Goal: Task Accomplishment & Management: Complete application form

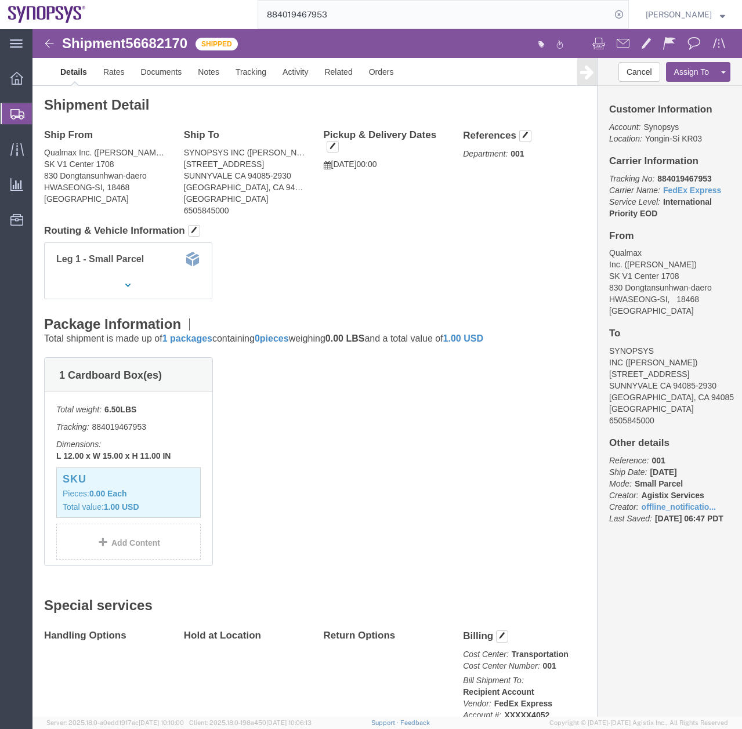
drag, startPoint x: 13, startPoint y: 111, endPoint x: 3, endPoint y: 108, distance: 9.7
click at [13, 111] on icon at bounding box center [17, 114] width 14 height 10
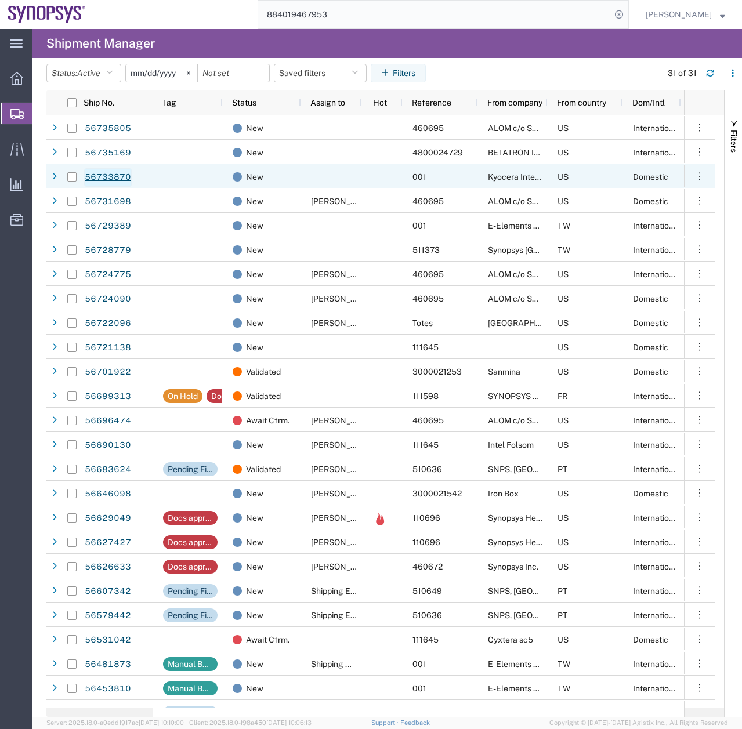
click at [91, 180] on link "56733870" at bounding box center [108, 177] width 48 height 19
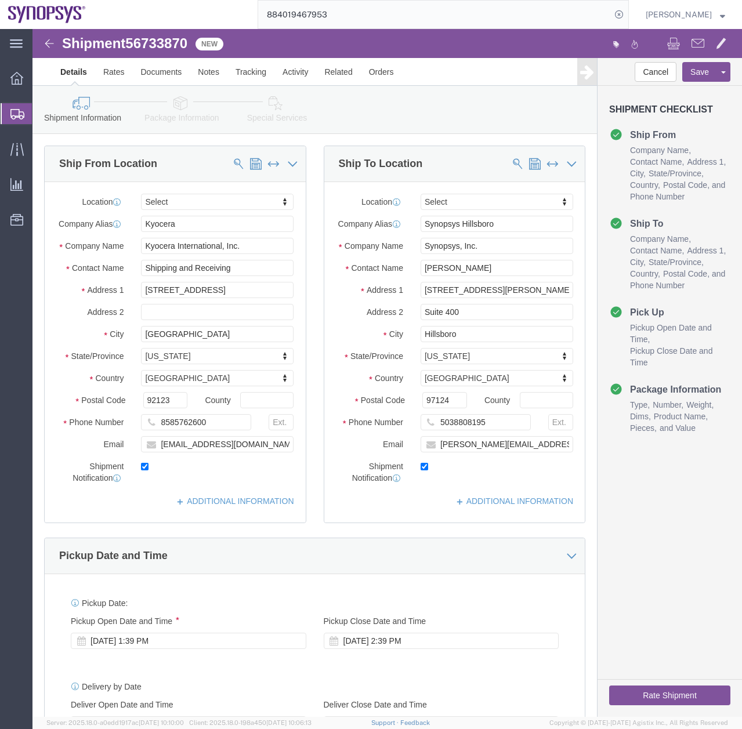
select select
click li "Special Services"
click icon
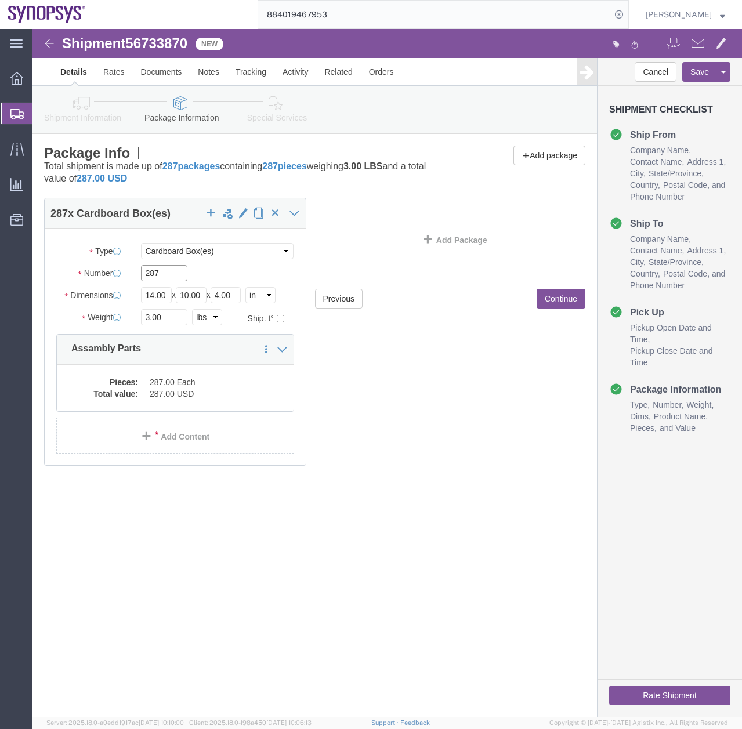
drag, startPoint x: 147, startPoint y: 246, endPoint x: 10, endPoint y: 289, distance: 143.4
click html "Shipment 56733870 New Details Rates Documents Notes Tracking Activity Related O…"
type input "1"
click div "Shipment 56733870 New Details Rates Documents Notes Tracking Activity Related O…"
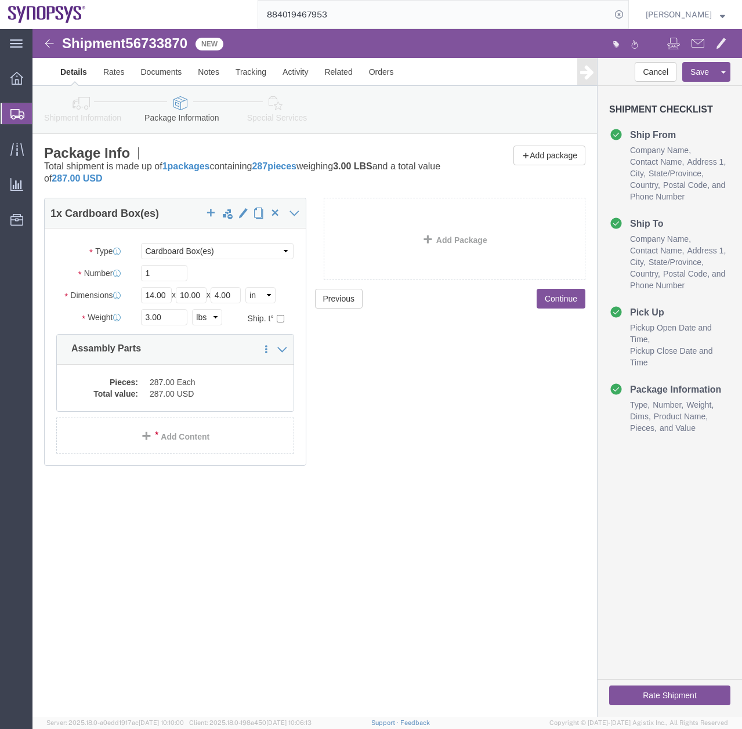
click icon
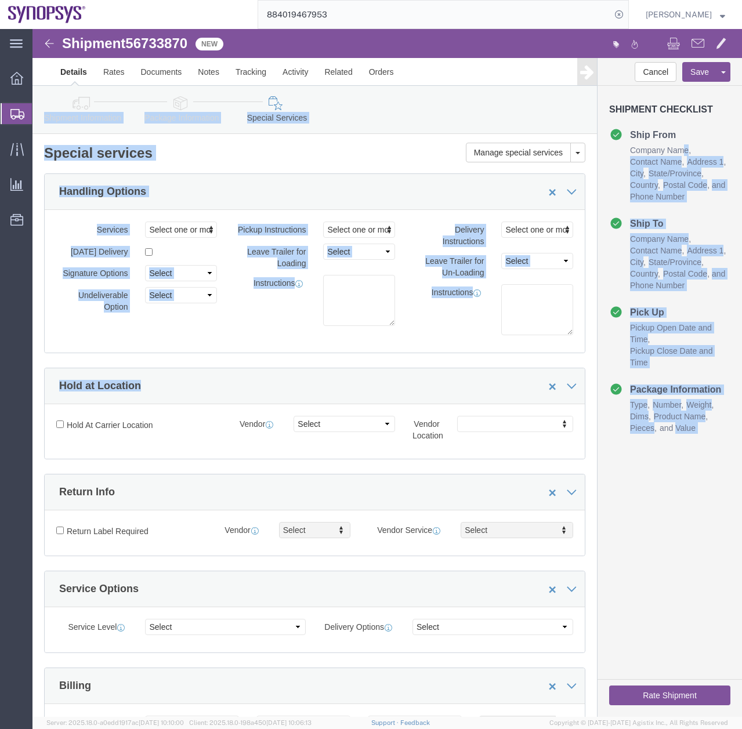
drag, startPoint x: 711, startPoint y: 201, endPoint x: 713, endPoint y: 336, distance: 135.1
click html "Shipment 56733870 New Details Rates Documents Notes Tracking Activity Related O…"
click div "Cancel Save Assign To Clone Shipment Save As Template Shipment Checklist Ship F…"
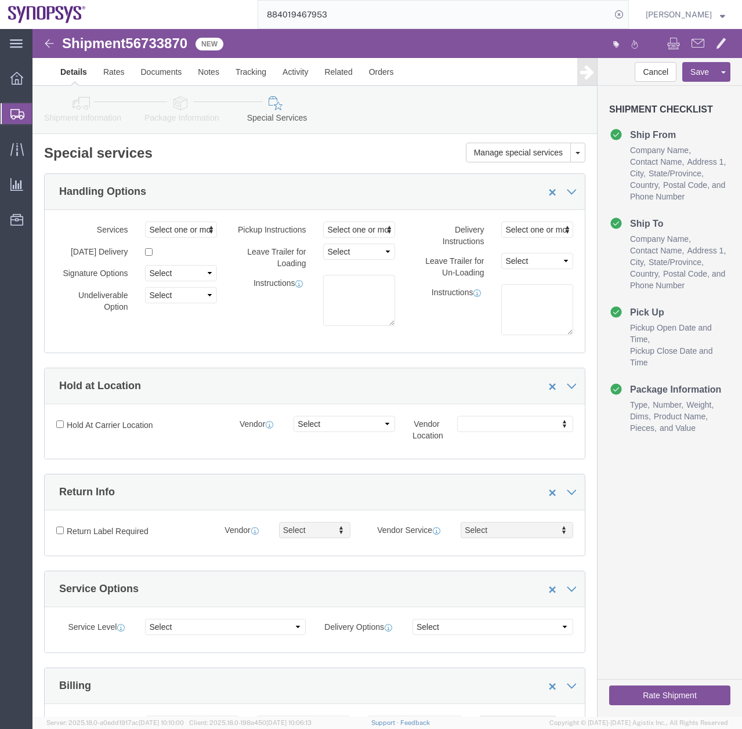
click link "Shipment Information"
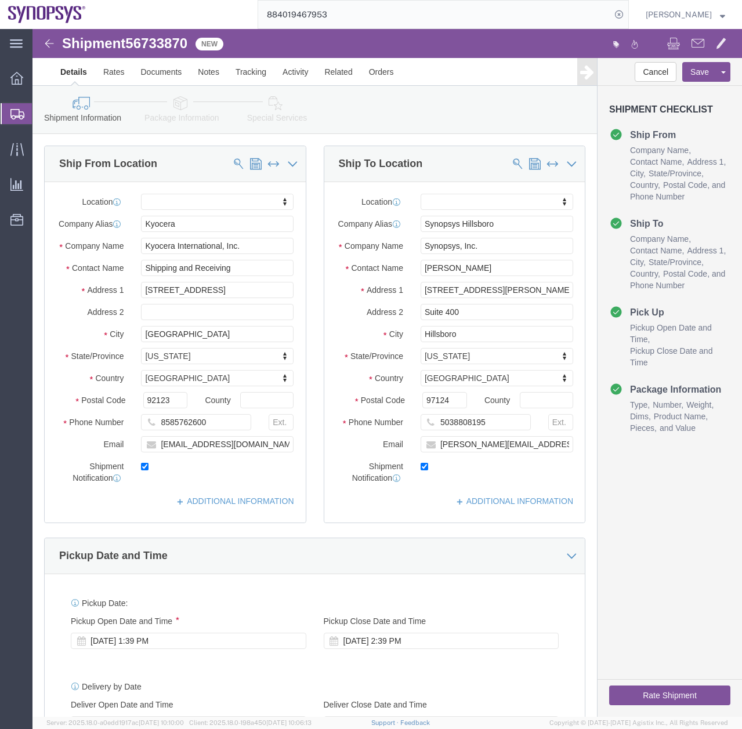
click icon
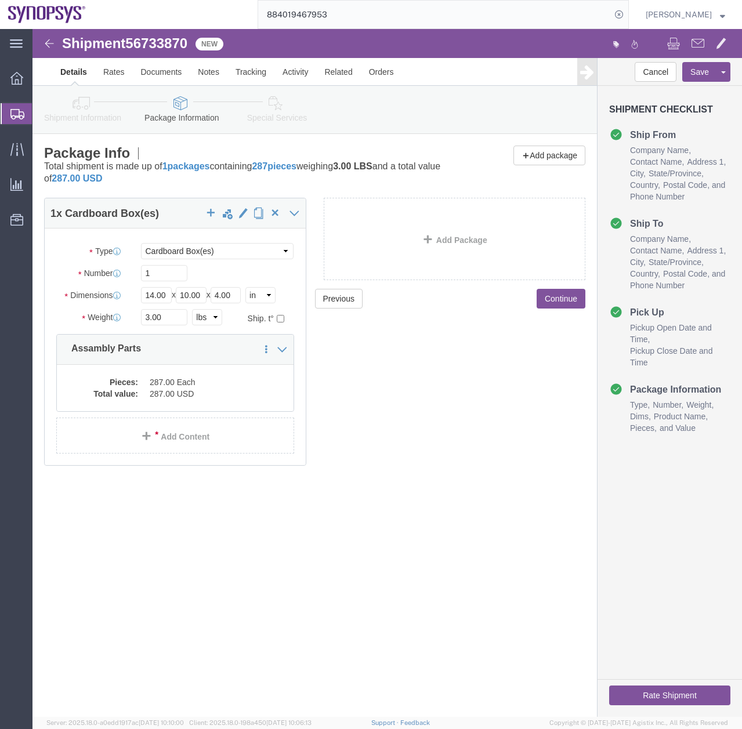
click icon
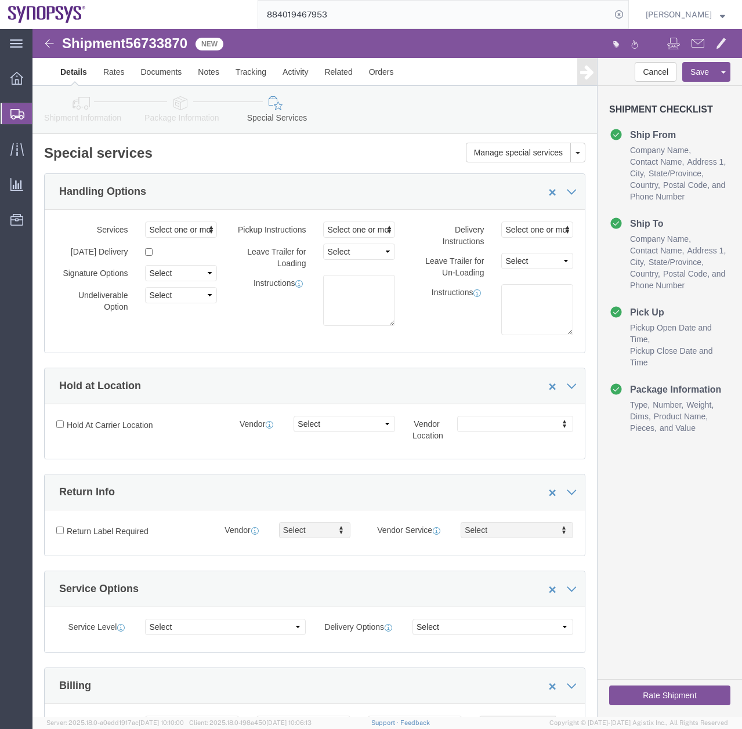
click button "Rate Shipment"
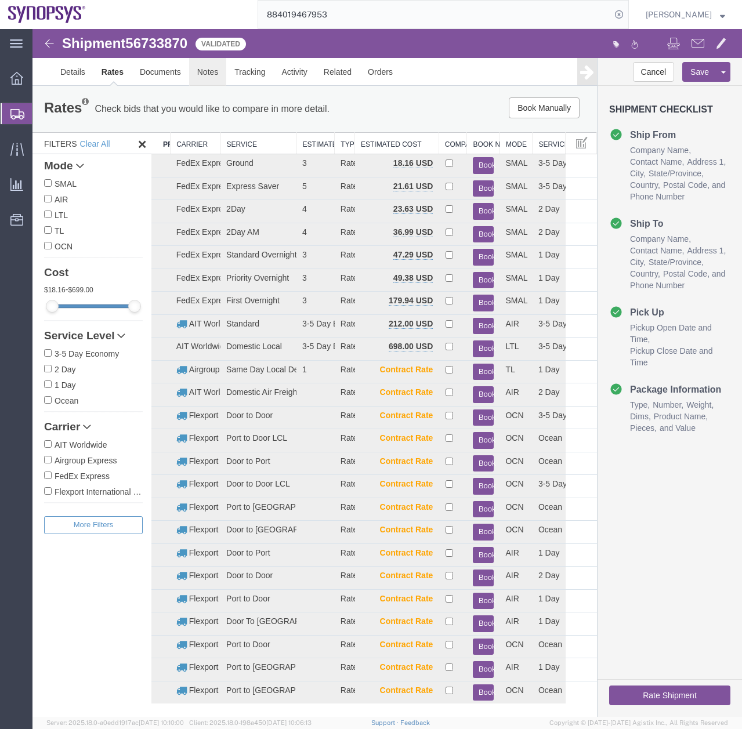
click at [209, 70] on link "Notes" at bounding box center [208, 72] width 38 height 28
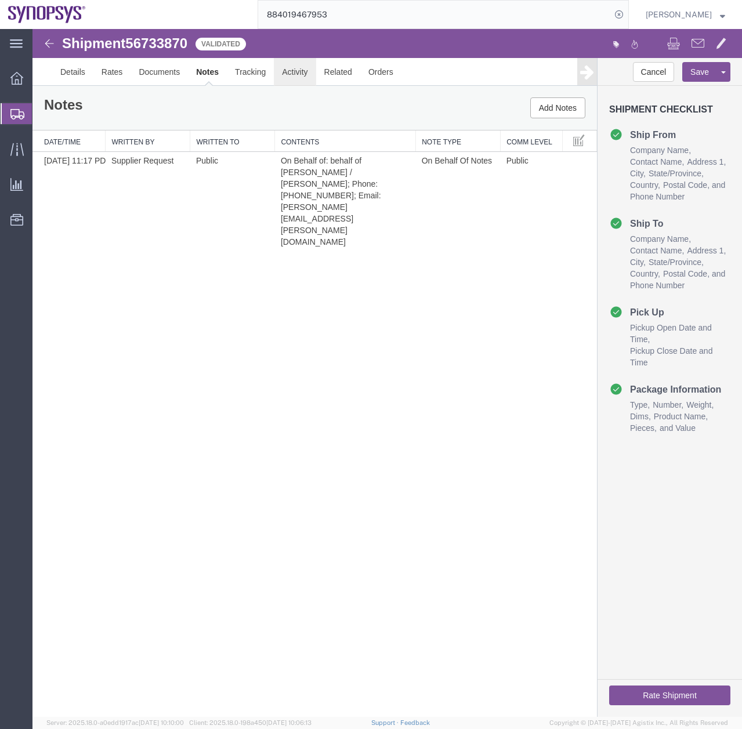
click at [285, 69] on link "Activity" at bounding box center [295, 72] width 42 height 28
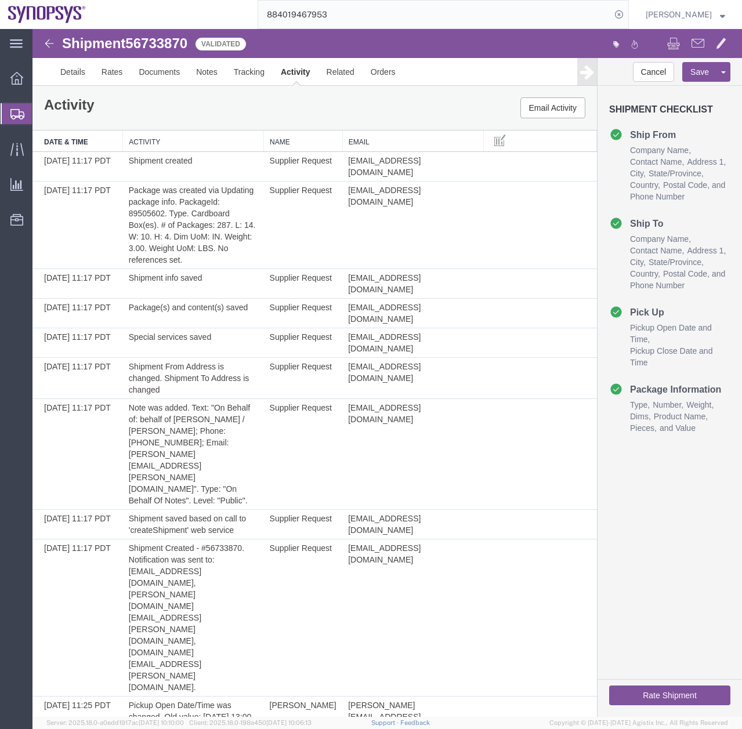
click at [639, 687] on button "Rate Shipment" at bounding box center [669, 695] width 121 height 20
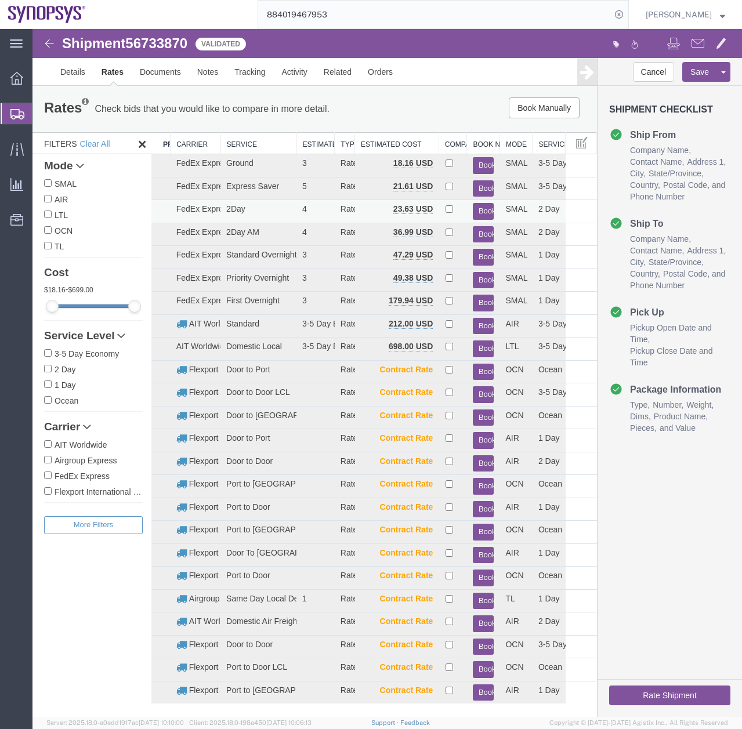
click at [480, 208] on button "Book" at bounding box center [483, 211] width 21 height 17
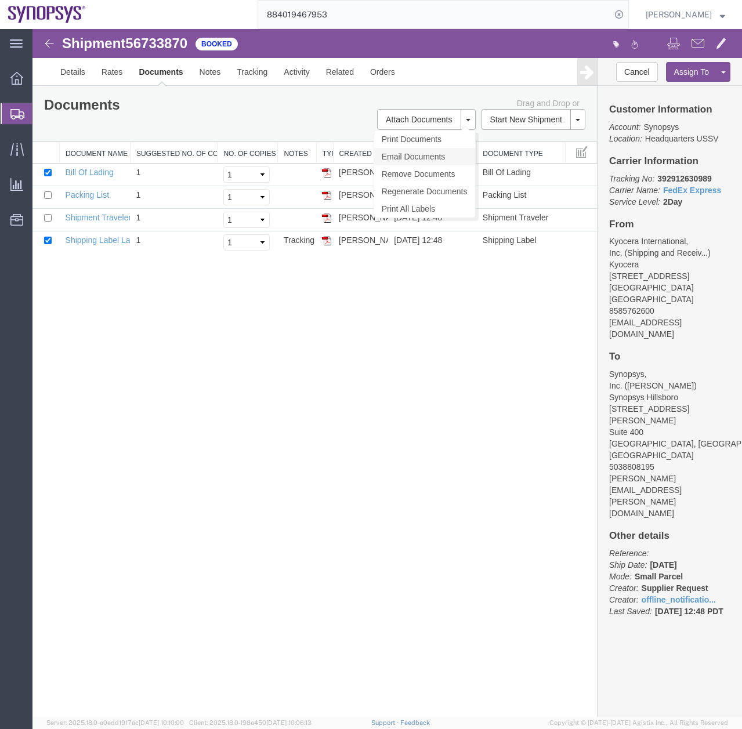
click at [415, 157] on link "Email Documents" at bounding box center [424, 156] width 101 height 17
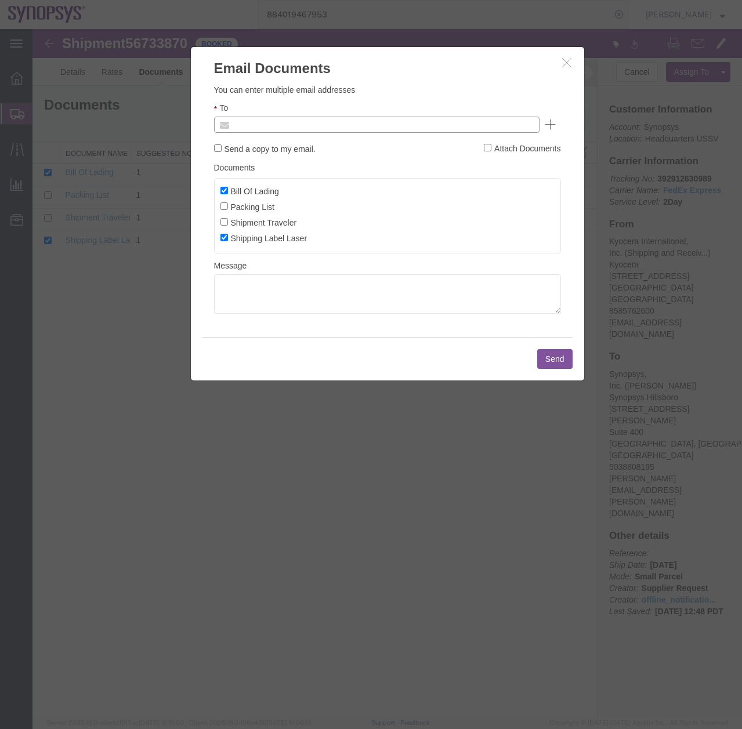
click at [260, 125] on input "text" at bounding box center [298, 124] width 136 height 15
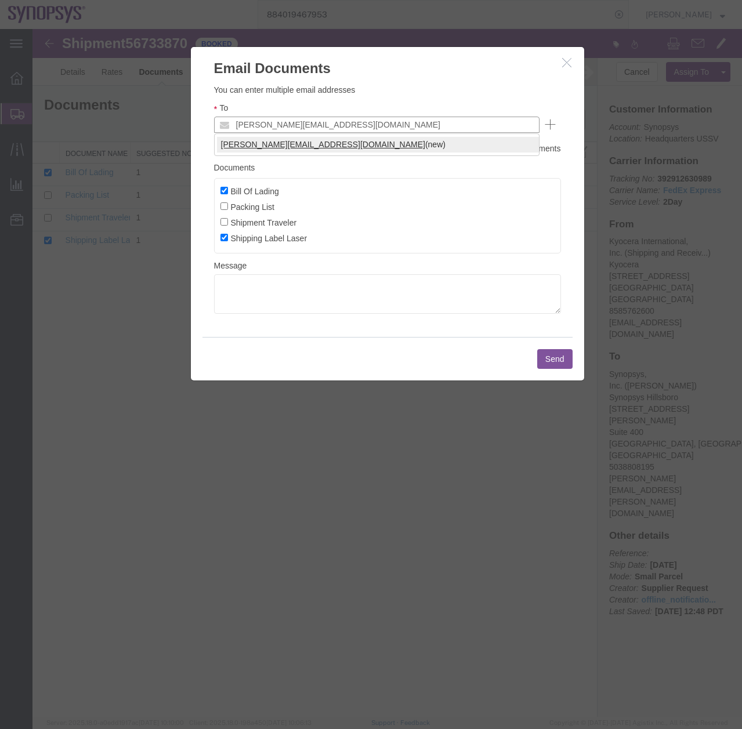
type input "[PERSON_NAME][EMAIL_ADDRESS][DOMAIN_NAME]"
click at [225, 189] on input "Bill Of Lading" at bounding box center [224, 191] width 8 height 8
checkbox input "false"
click at [225, 206] on input "Packing List" at bounding box center [224, 206] width 8 height 8
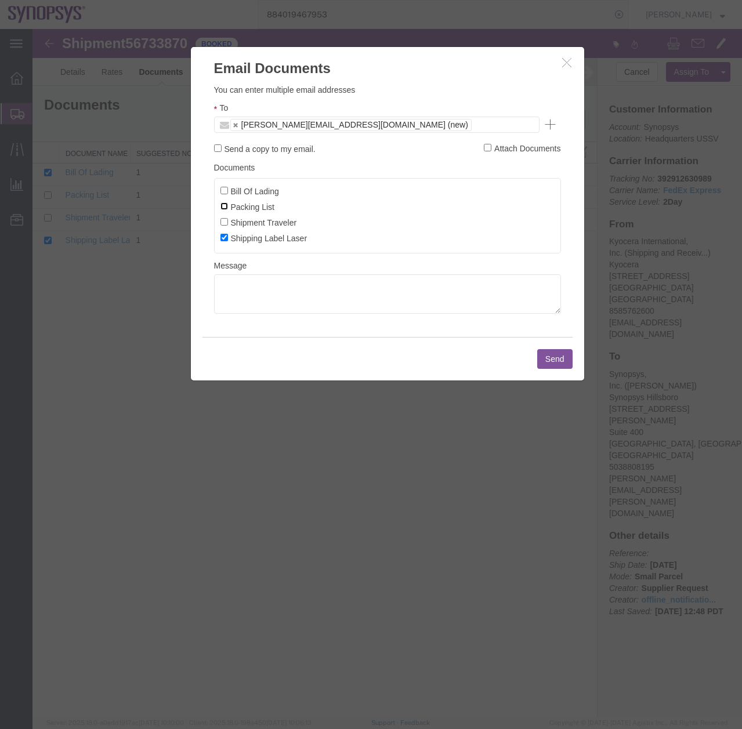
click at [225, 206] on input "Packing List" at bounding box center [224, 206] width 8 height 8
click at [227, 208] on input "Packing List" at bounding box center [224, 206] width 8 height 8
checkbox input "true"
click at [541, 360] on button "Send" at bounding box center [554, 359] width 35 height 20
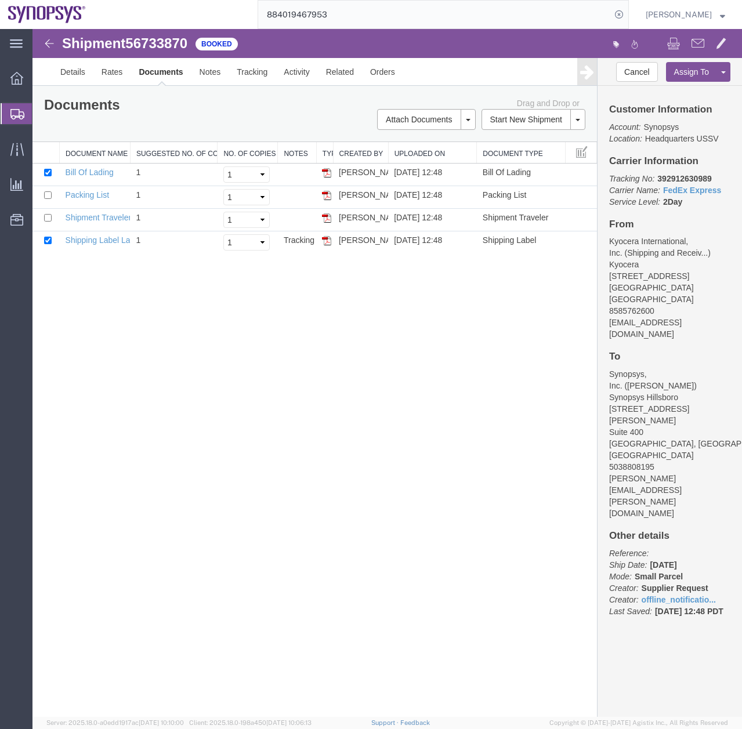
click at [11, 114] on icon at bounding box center [17, 114] width 14 height 10
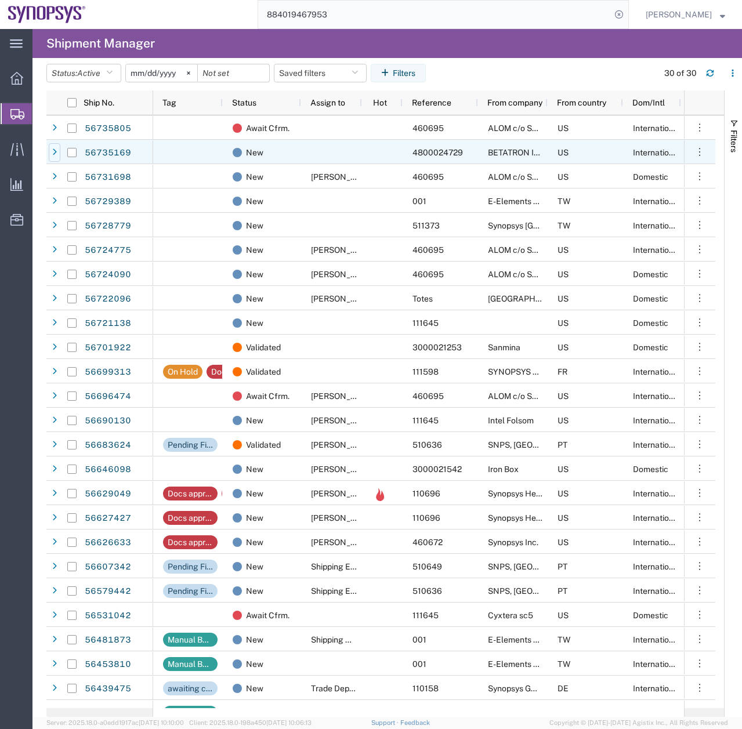
click at [53, 155] on icon at bounding box center [54, 152] width 5 height 8
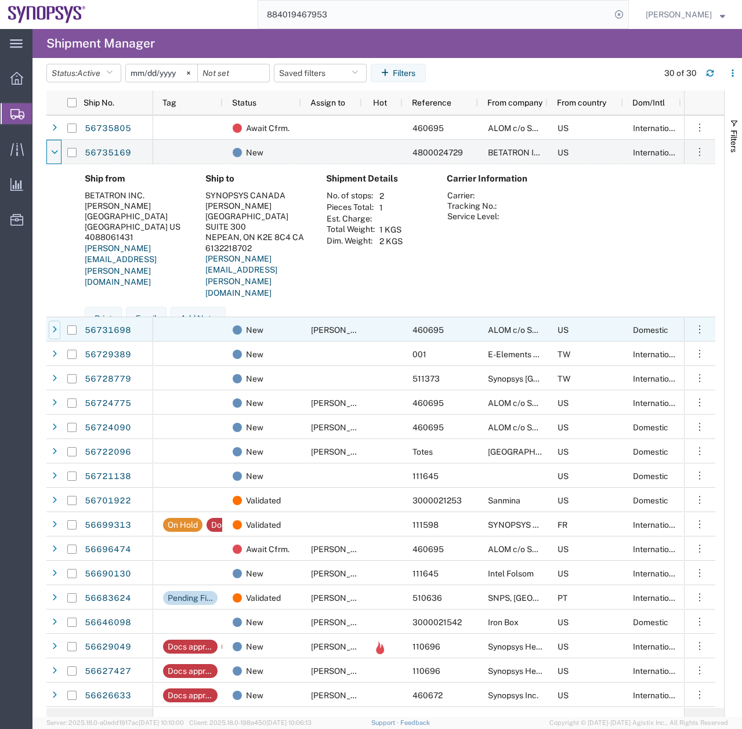
click at [54, 333] on icon at bounding box center [54, 330] width 5 height 8
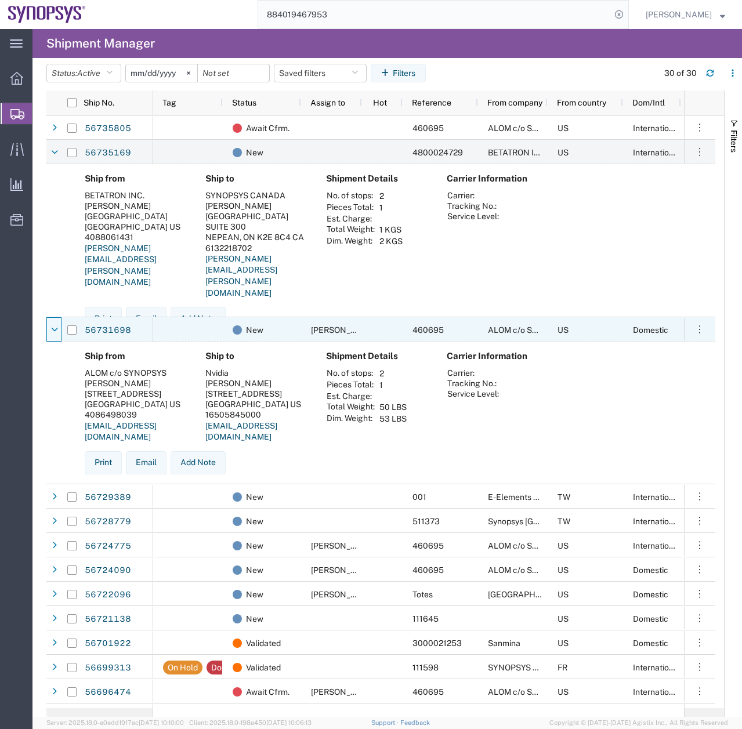
click at [54, 333] on icon at bounding box center [54, 330] width 7 height 8
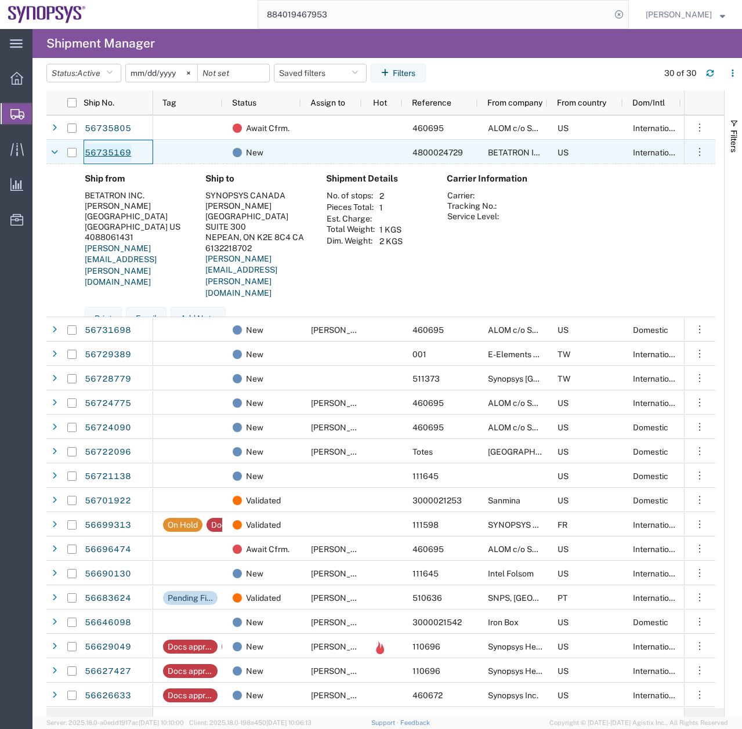
click at [116, 147] on link "56735169" at bounding box center [108, 153] width 48 height 19
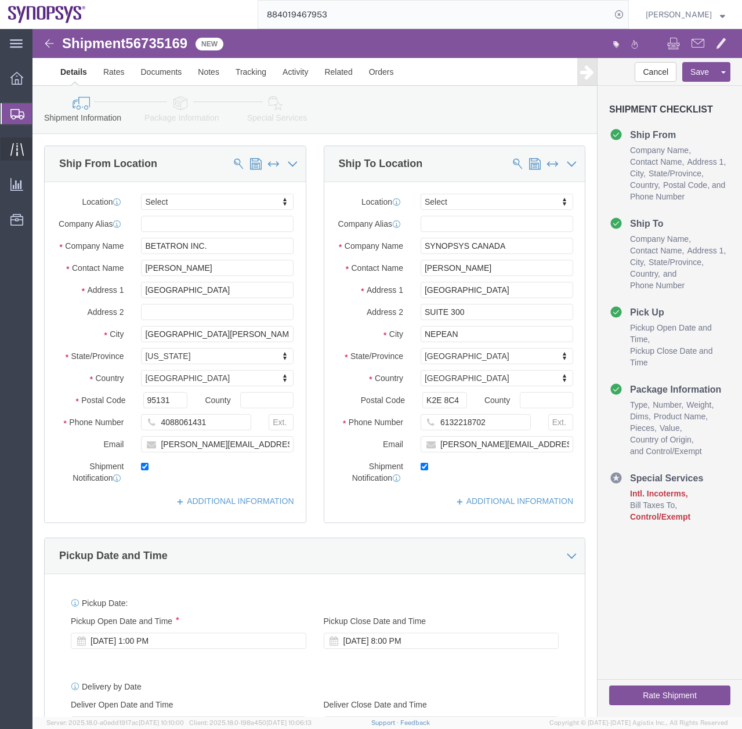
select select
click icon
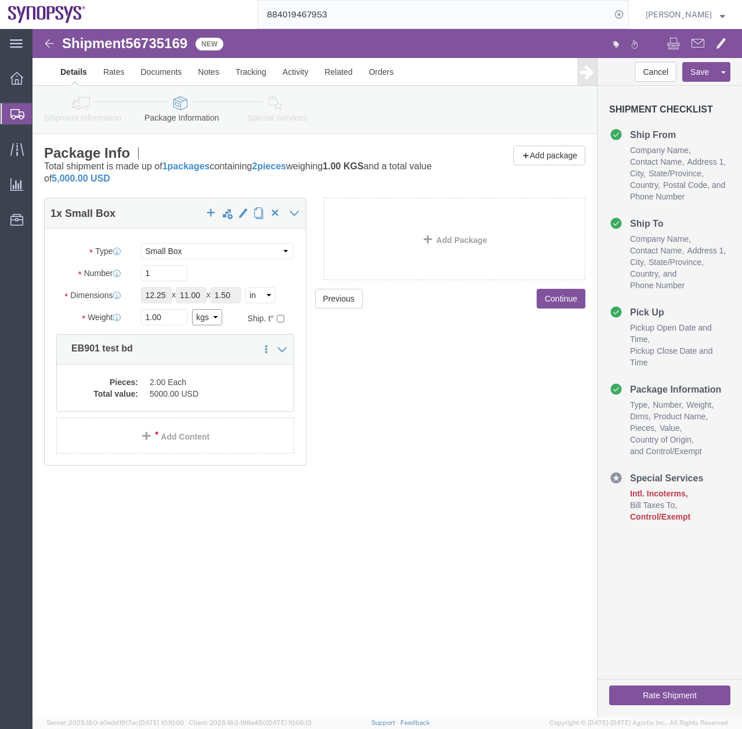
click select "Select kgs lbs"
select select "LBS"
click select "Select kgs lbs"
click div "Pieces: 2.00 Each Total value: 5000.00 USD"
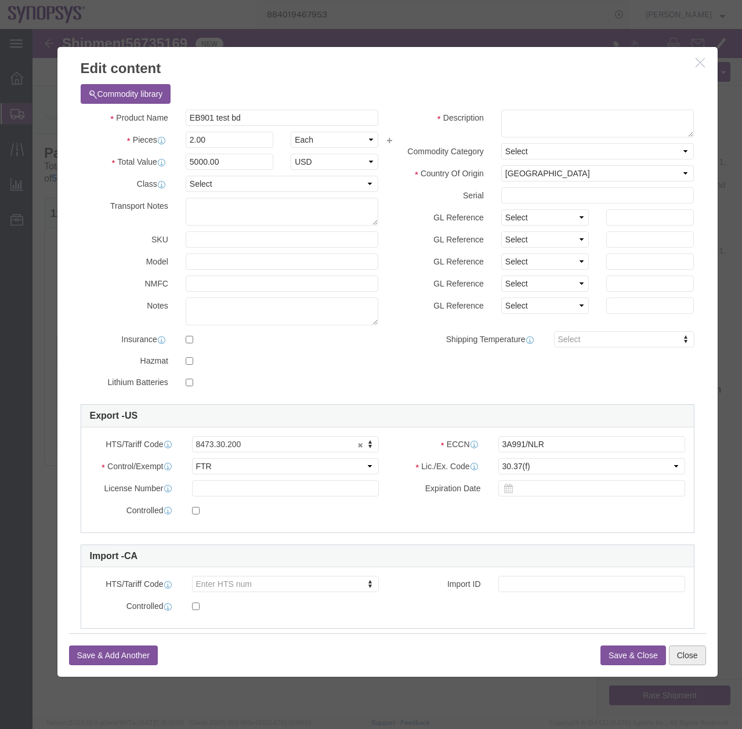
click button "Close"
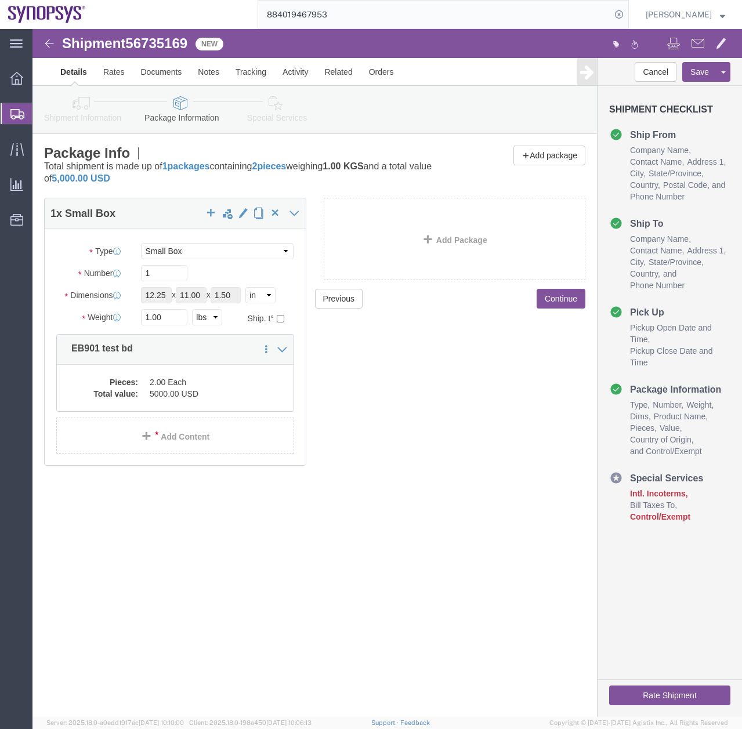
click icon
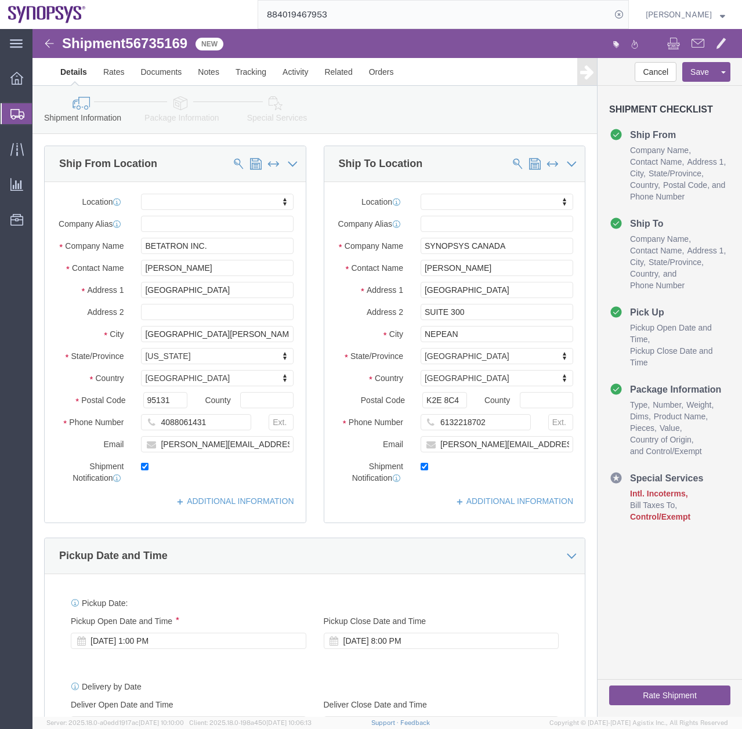
click icon
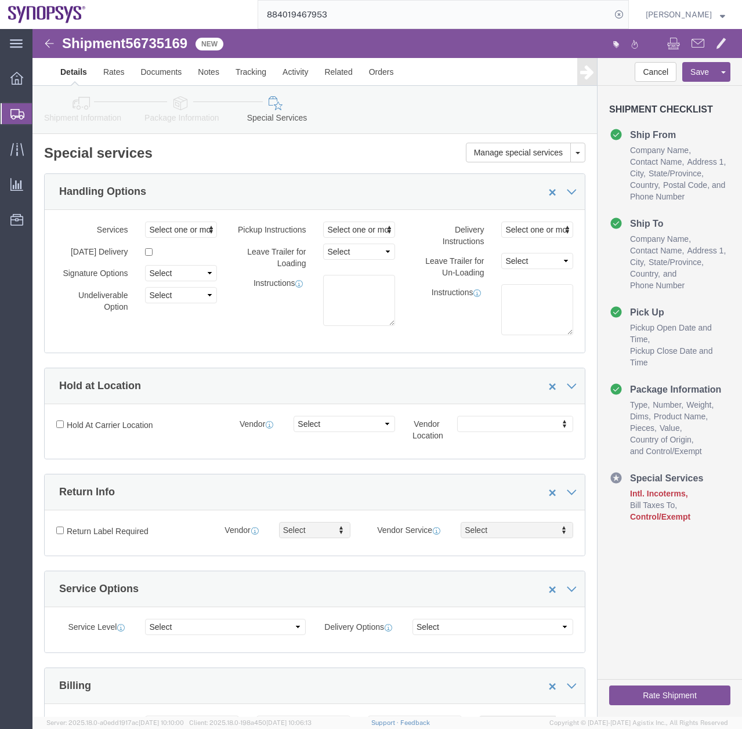
click at [8, 117] on div at bounding box center [17, 113] width 32 height 21
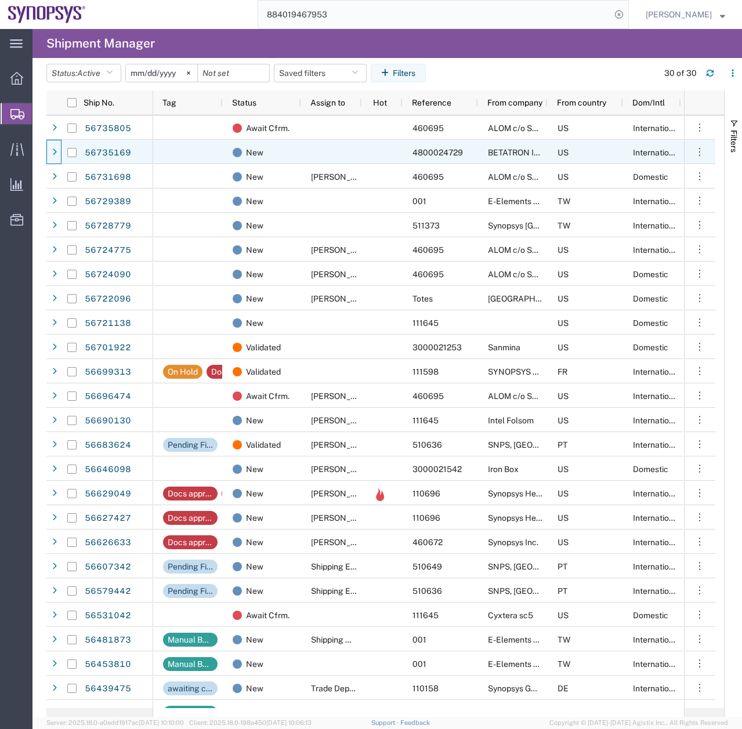
click at [48, 151] on div at bounding box center [53, 152] width 15 height 24
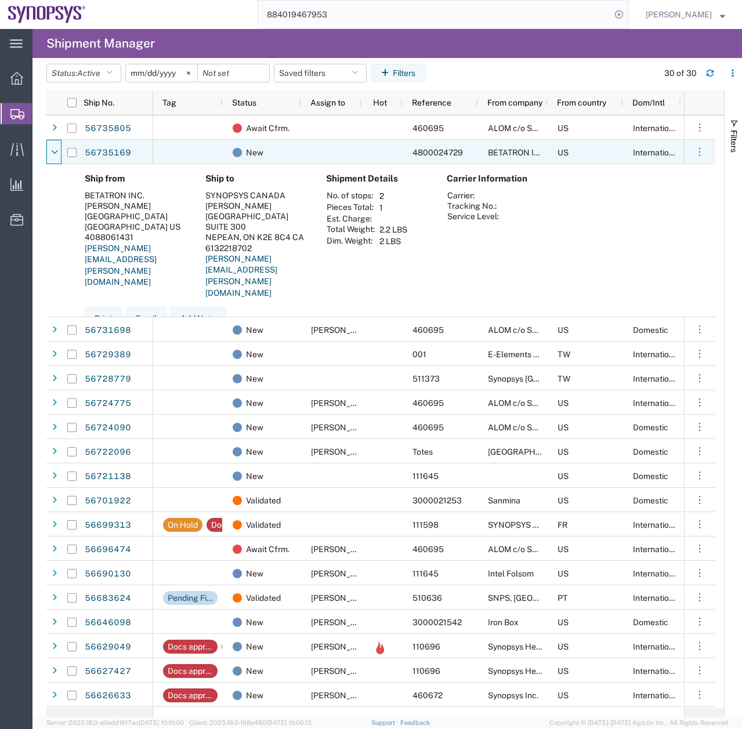
click at [48, 151] on div at bounding box center [53, 152] width 15 height 24
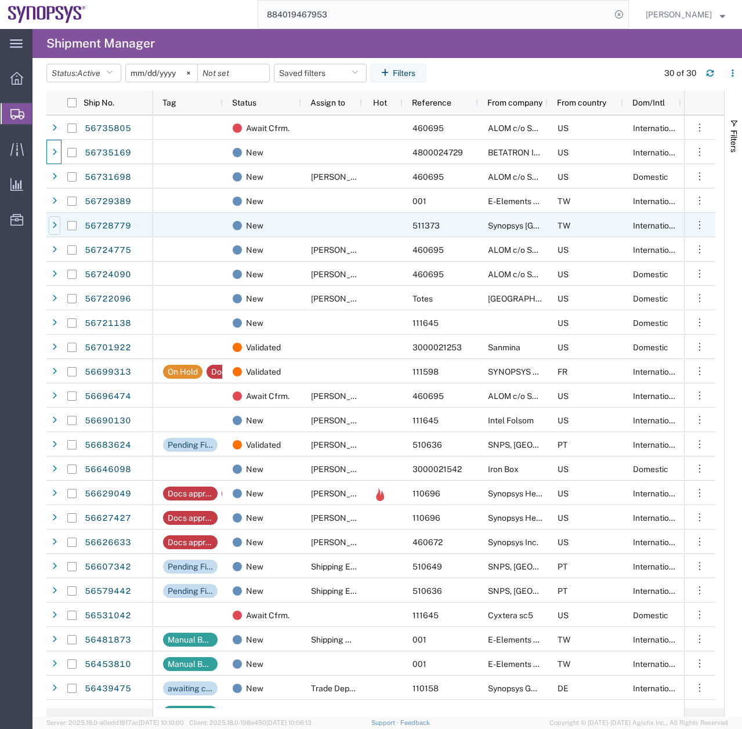
click at [50, 222] on div at bounding box center [55, 225] width 12 height 19
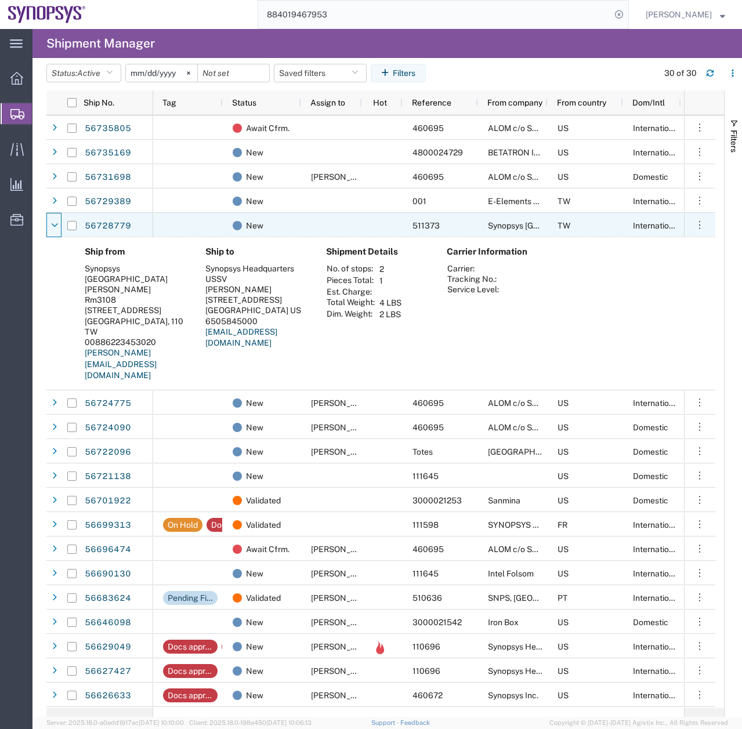
click at [50, 222] on div at bounding box center [55, 225] width 12 height 19
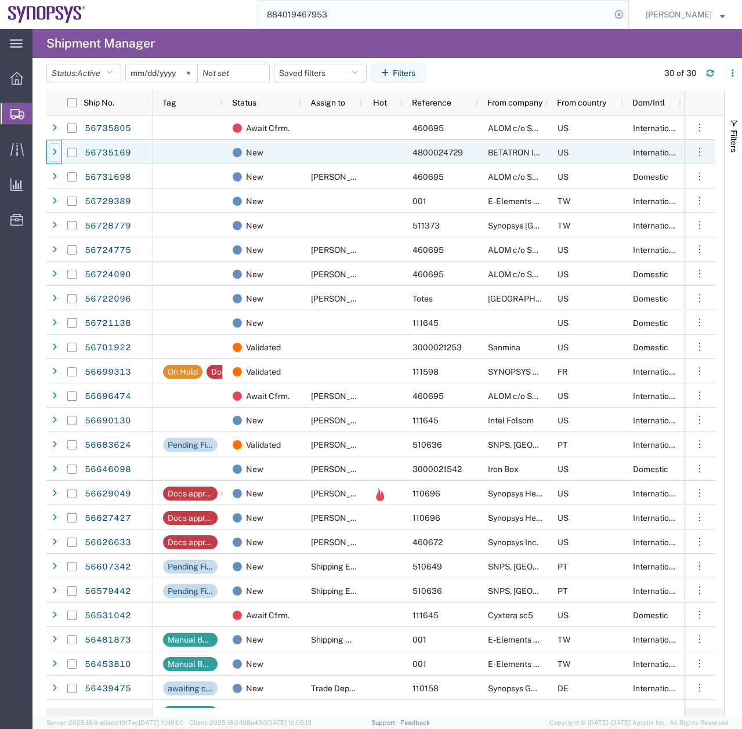
click at [55, 149] on icon at bounding box center [54, 152] width 5 height 8
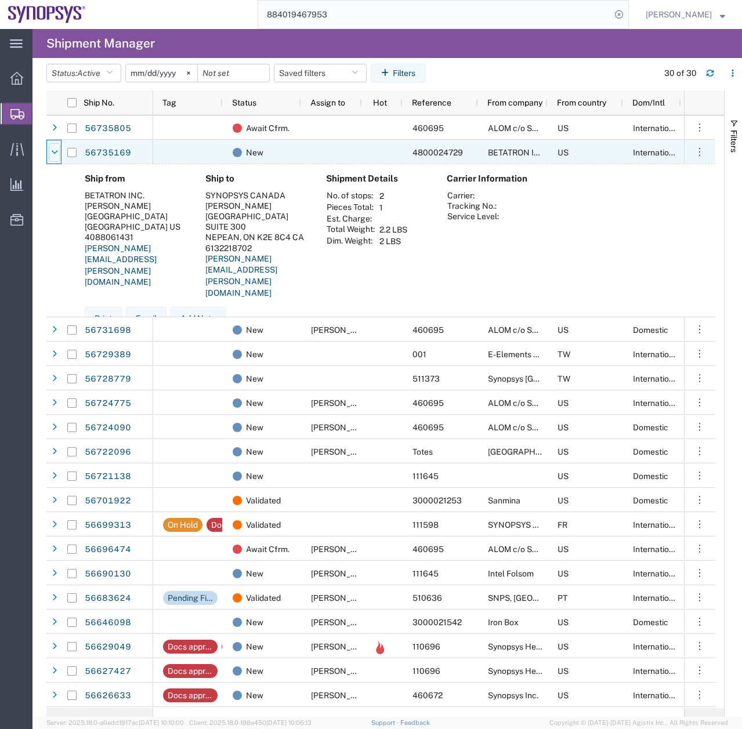
click at [55, 149] on icon at bounding box center [54, 152] width 7 height 8
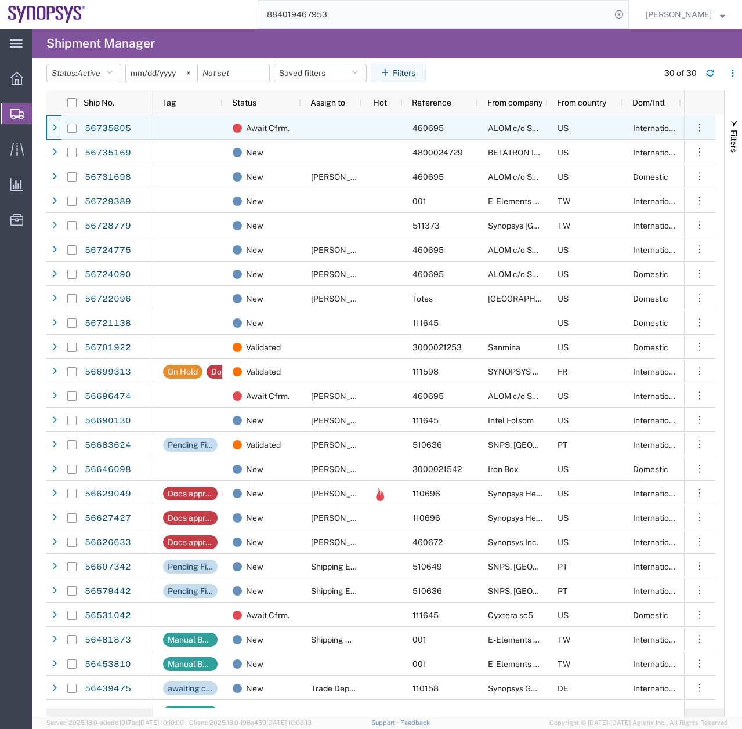
click at [54, 125] on icon at bounding box center [54, 128] width 5 height 8
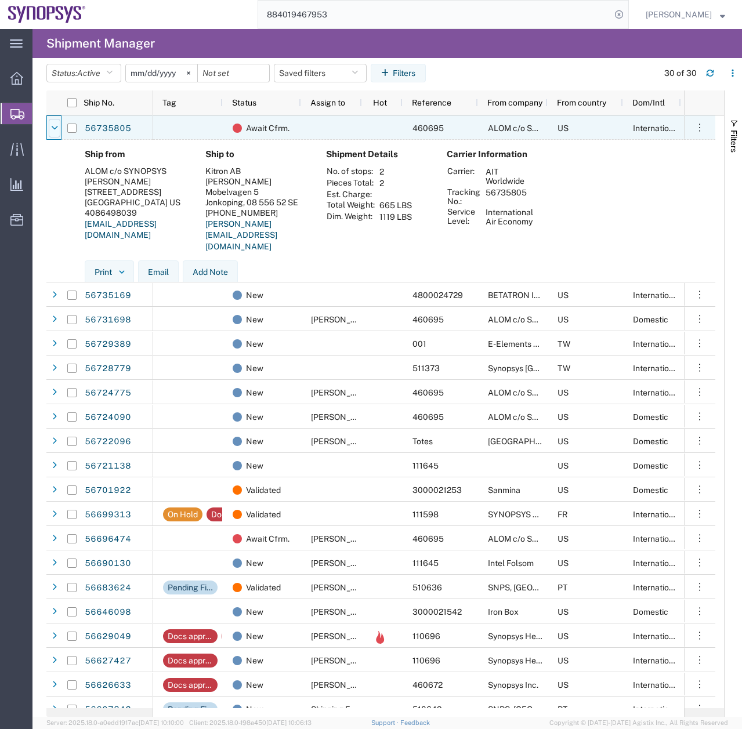
click at [54, 125] on icon at bounding box center [54, 128] width 7 height 8
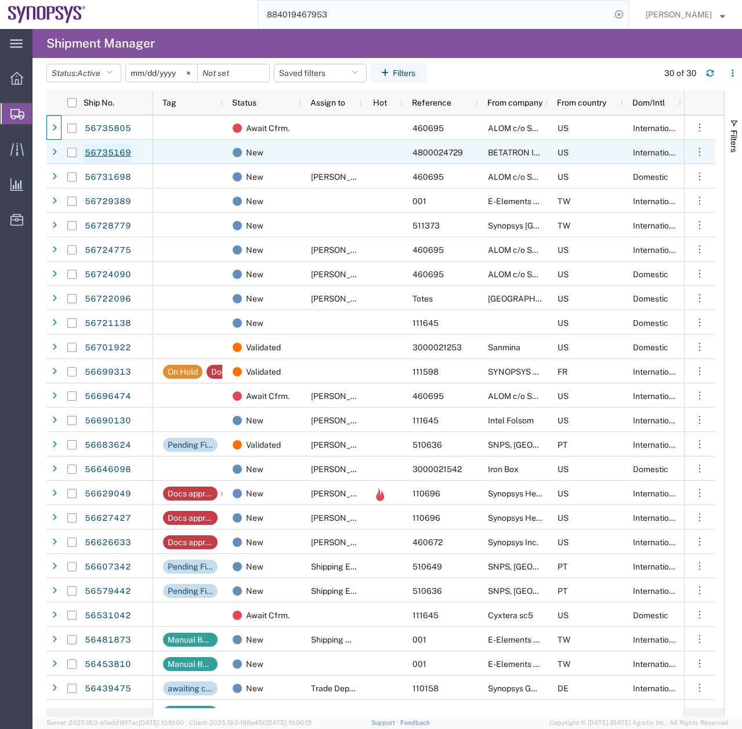
click at [93, 153] on link "56735169" at bounding box center [108, 153] width 48 height 19
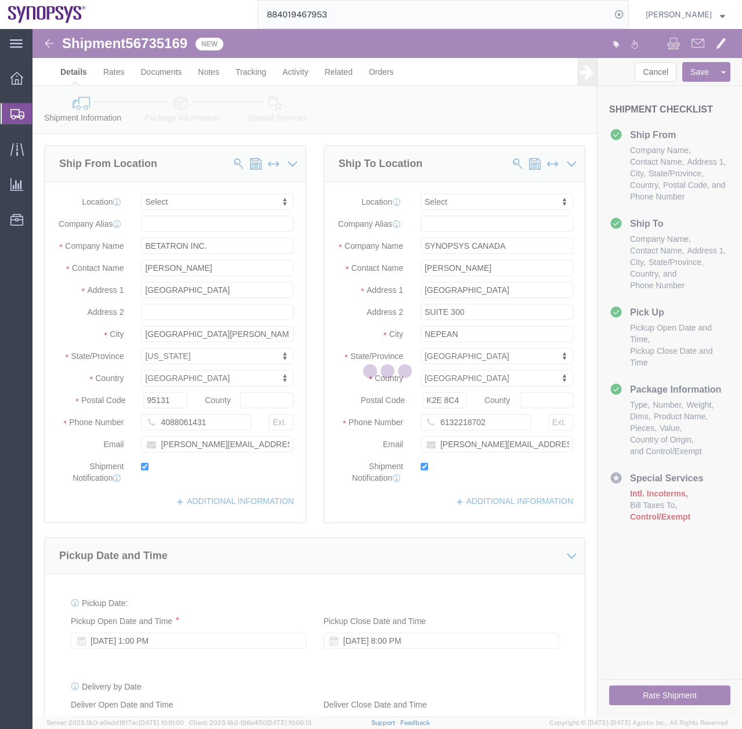
select select
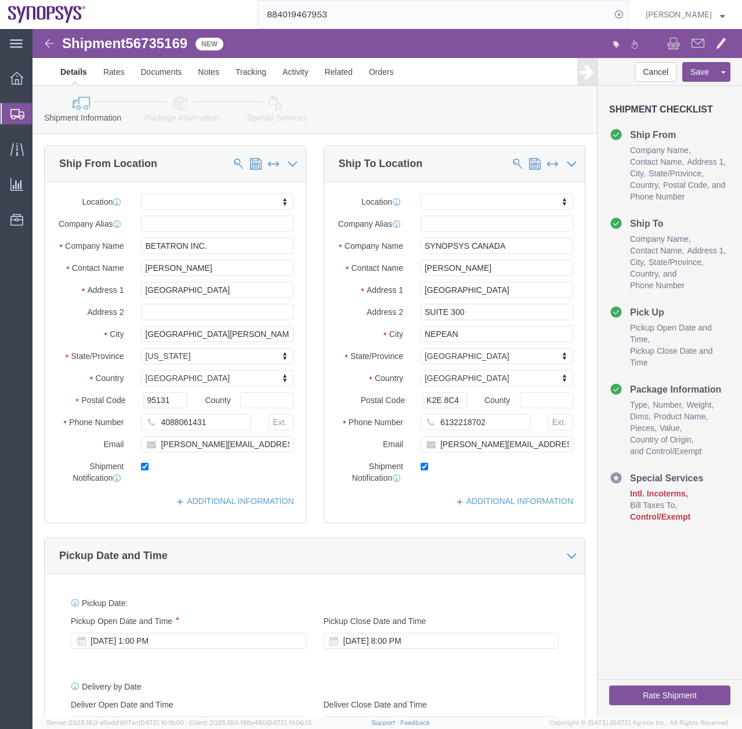
drag, startPoint x: 9, startPoint y: 112, endPoint x: 2, endPoint y: 113, distance: 6.4
click at [9, 112] on div at bounding box center [17, 113] width 32 height 21
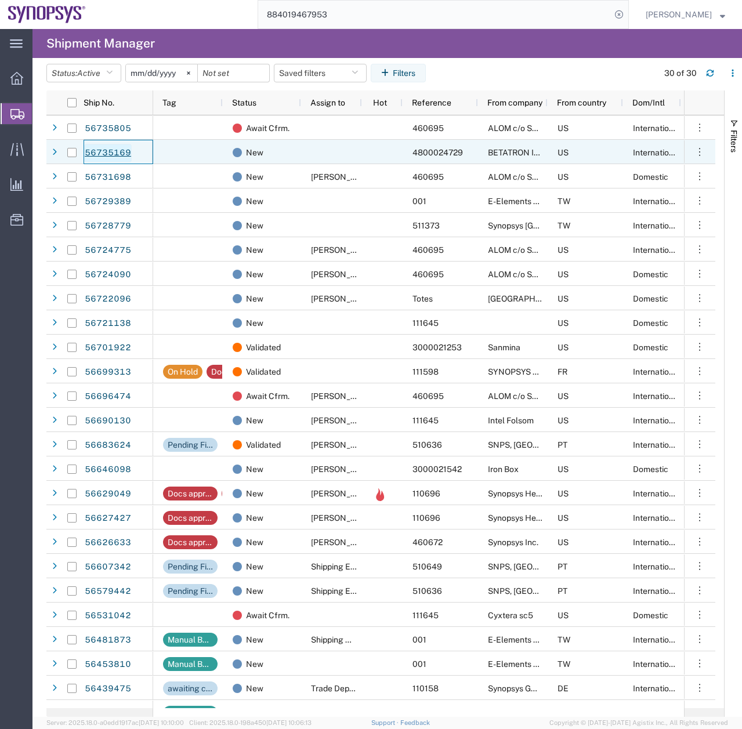
click at [107, 148] on link "56735169" at bounding box center [108, 153] width 48 height 19
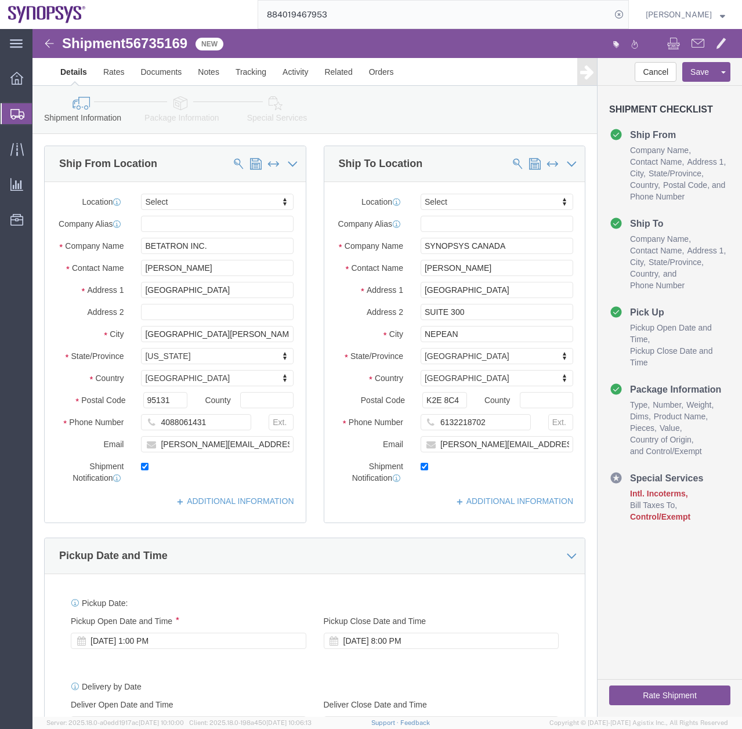
select select
click link "Package Information"
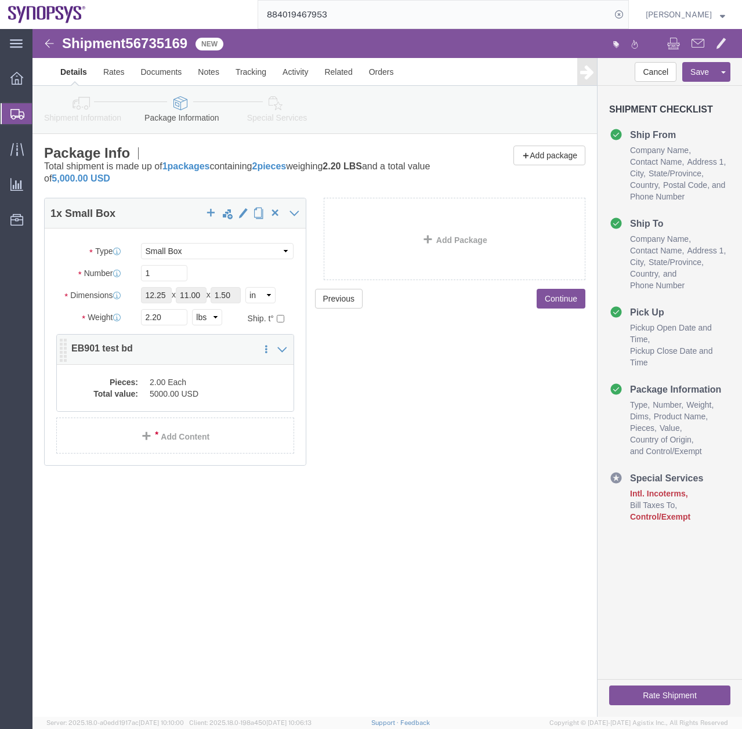
click dd "2.00 Each"
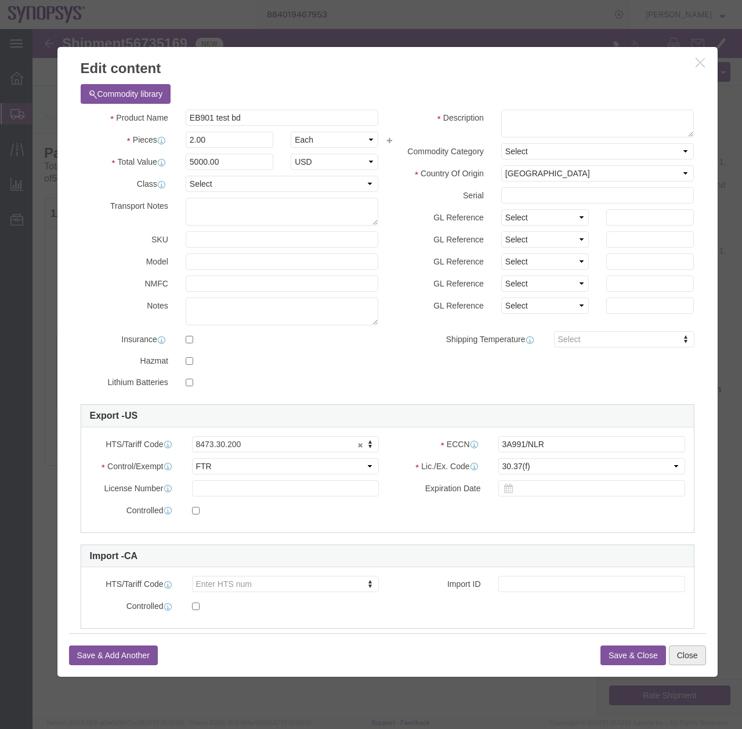
click button "Close"
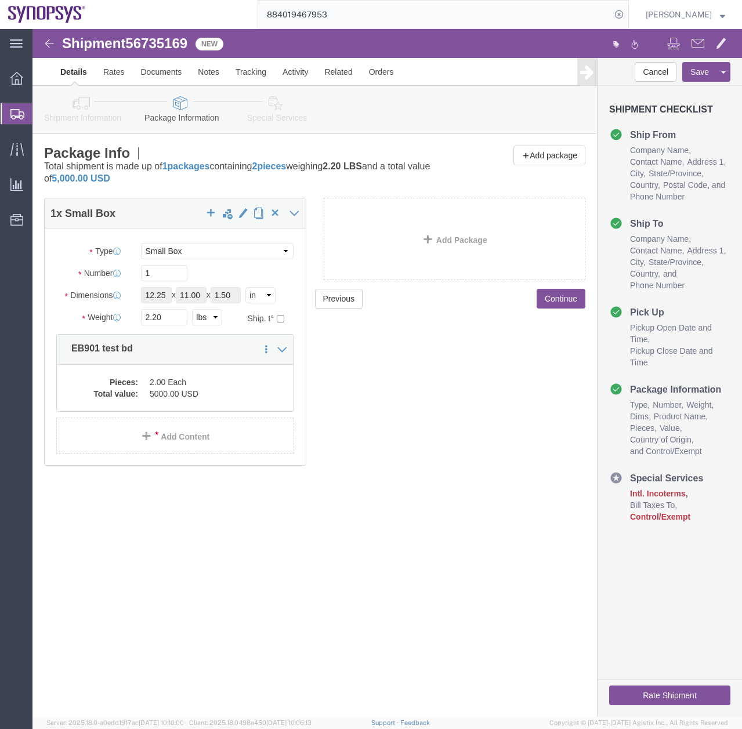
click icon
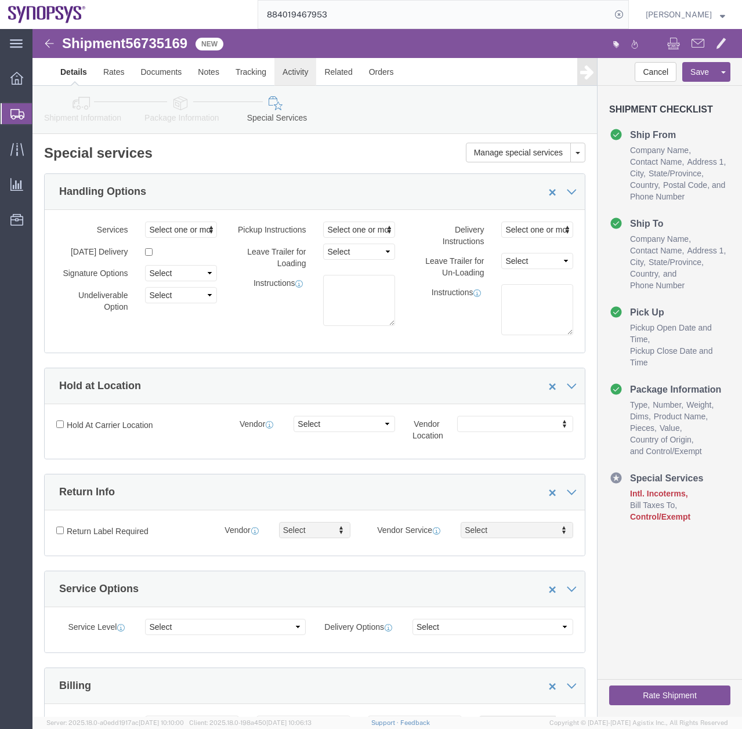
click link "Activity"
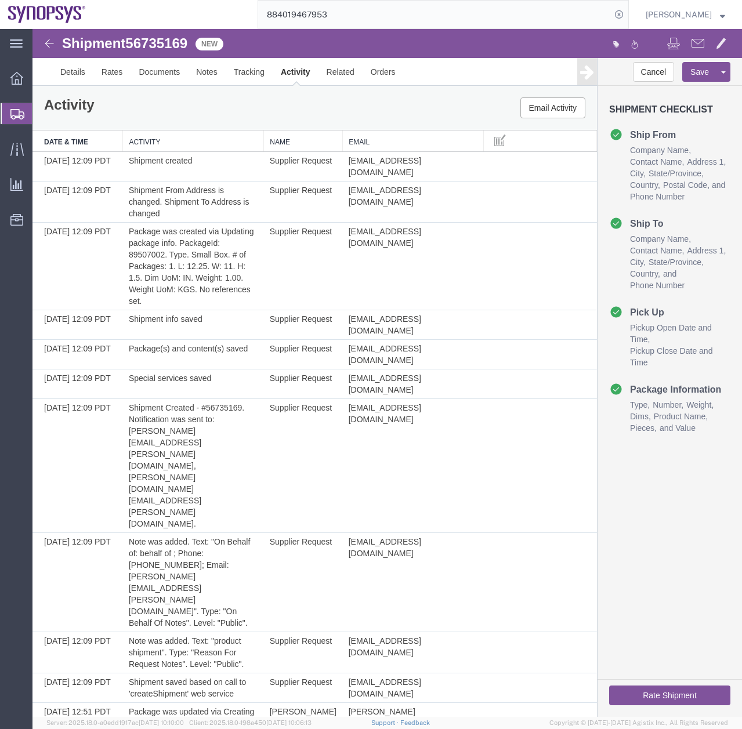
click at [19, 114] on icon at bounding box center [17, 114] width 14 height 10
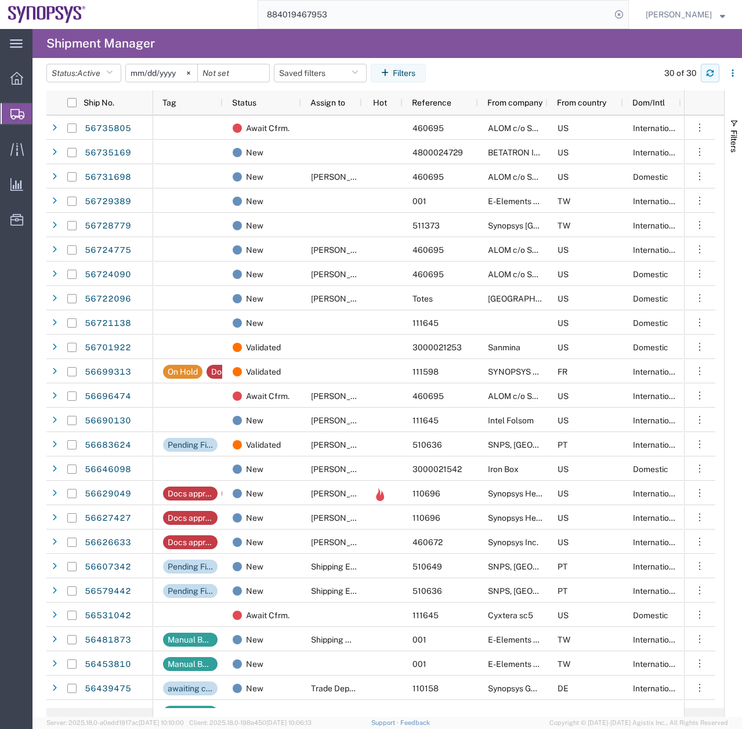
click at [709, 68] on button "button" at bounding box center [710, 73] width 19 height 19
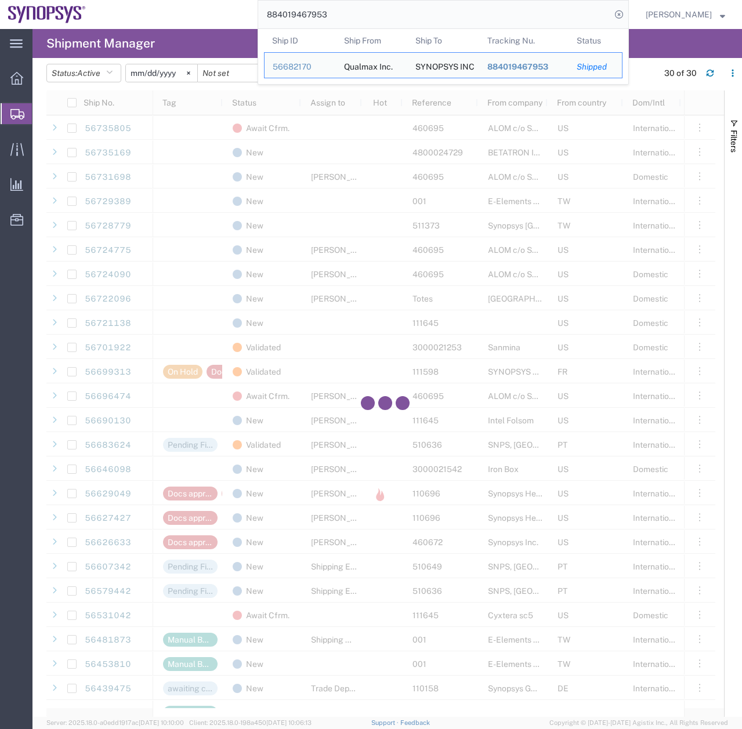
drag, startPoint x: 340, startPoint y: 7, endPoint x: 234, endPoint y: 9, distance: 105.6
click at [234, 9] on div "884019467953 Ship ID Ship From Ship To Tracking Nu. Status Ship ID 56682170 Shi…" at bounding box center [361, 14] width 535 height 29
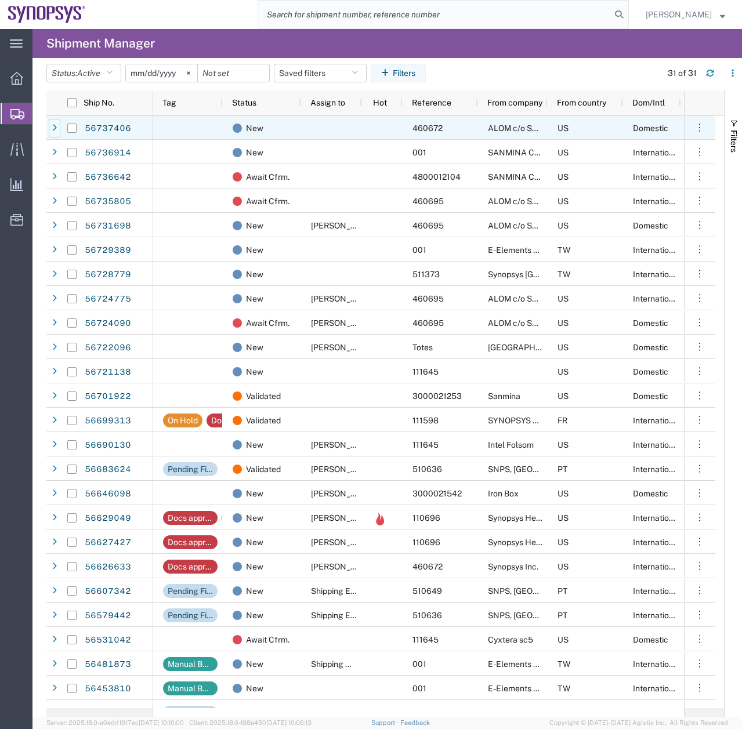
click at [53, 128] on icon at bounding box center [54, 128] width 5 height 8
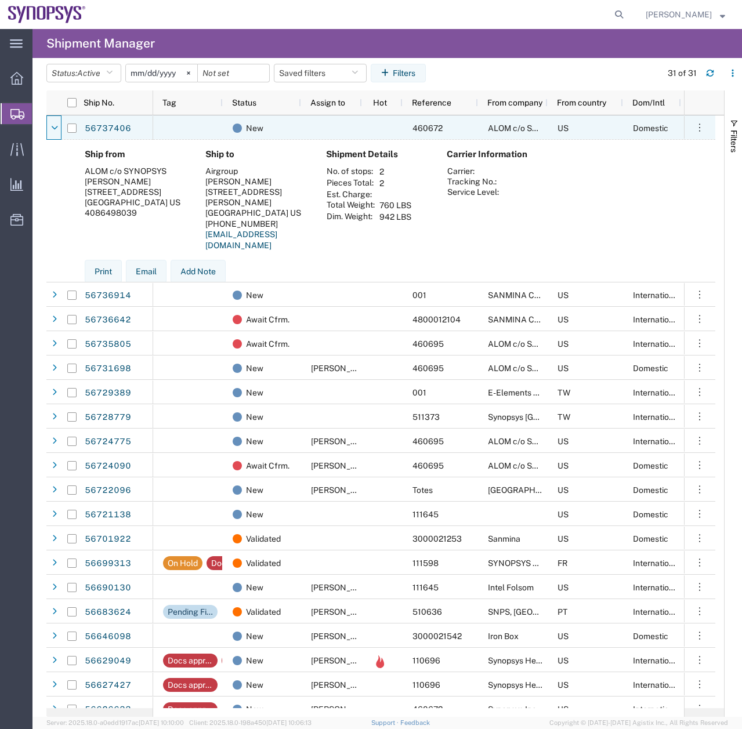
click at [53, 128] on icon at bounding box center [54, 128] width 7 height 8
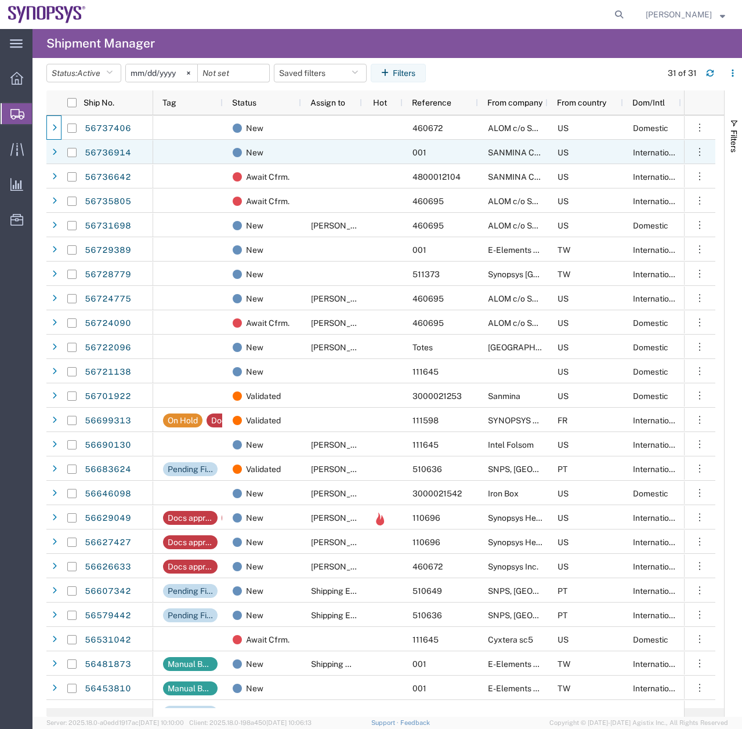
click at [52, 162] on span at bounding box center [55, 152] width 12 height 24
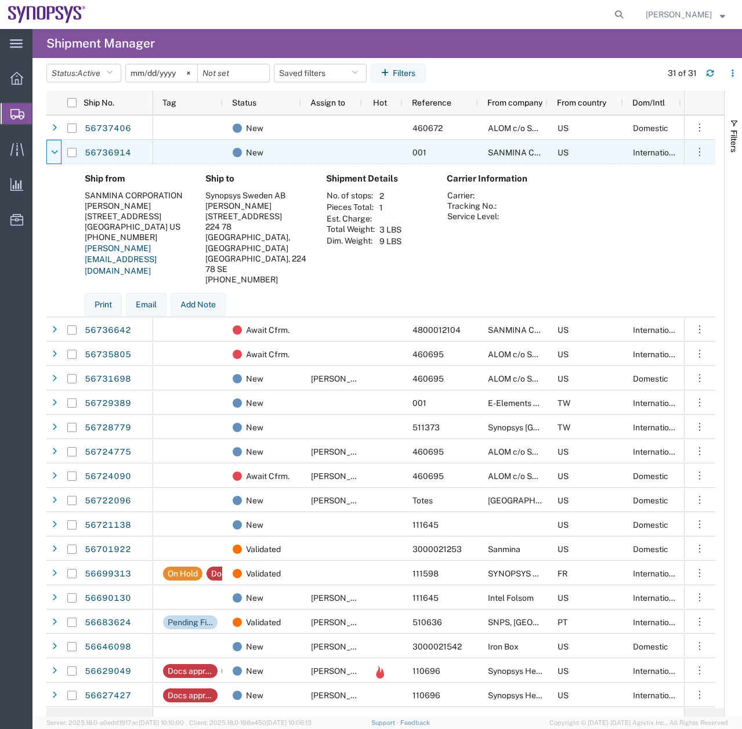
click at [52, 162] on span at bounding box center [55, 152] width 12 height 24
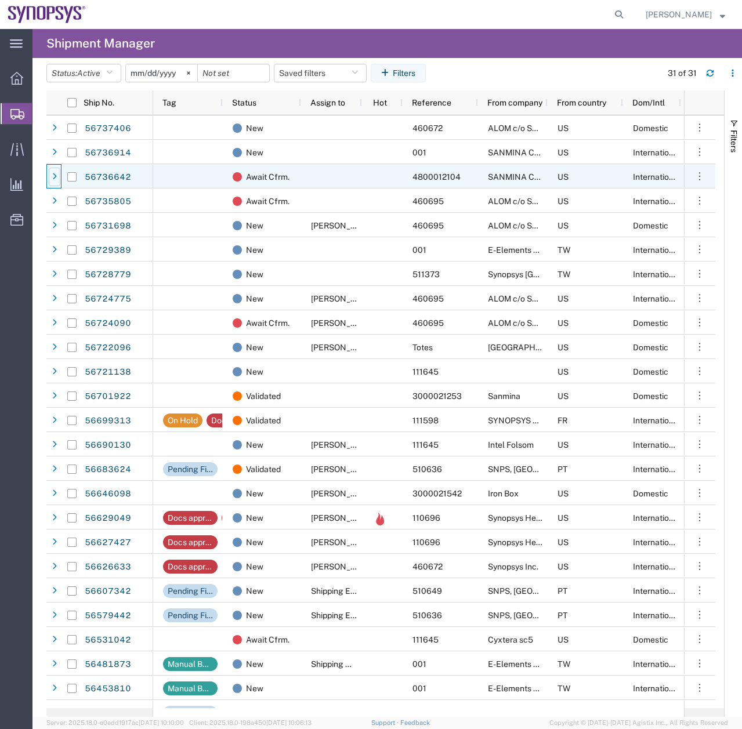
click at [51, 177] on div at bounding box center [55, 177] width 12 height 19
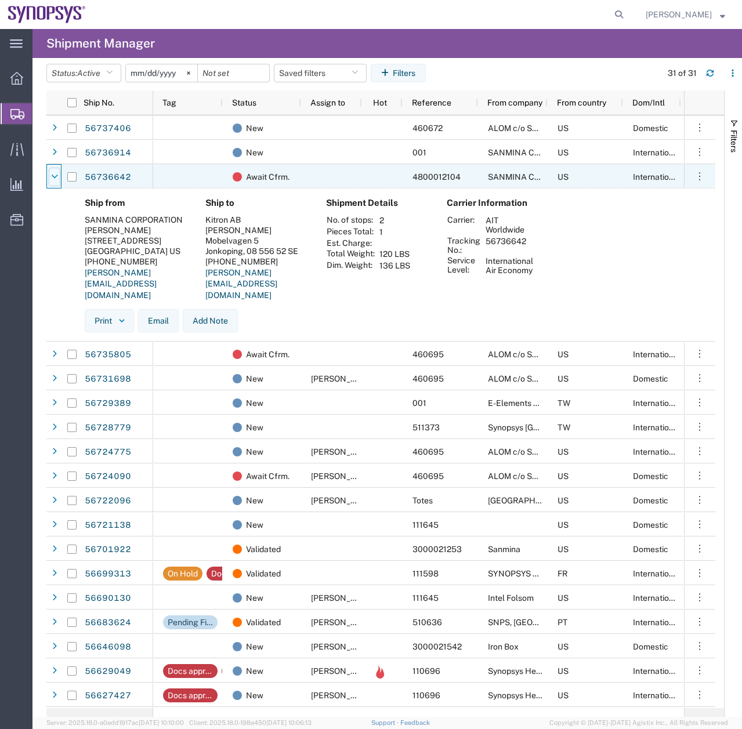
click at [51, 177] on icon at bounding box center [54, 177] width 7 height 8
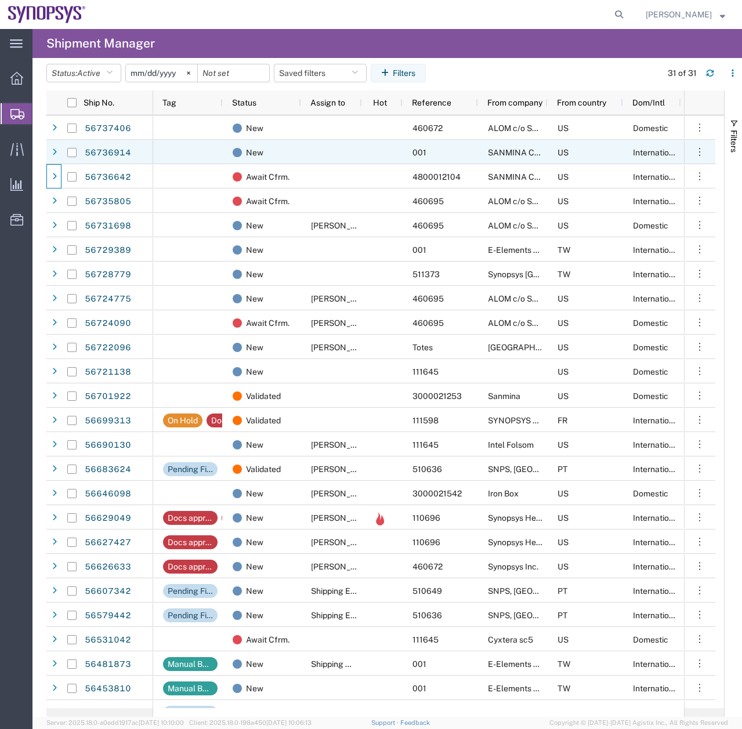
click at [53, 153] on icon at bounding box center [54, 152] width 5 height 8
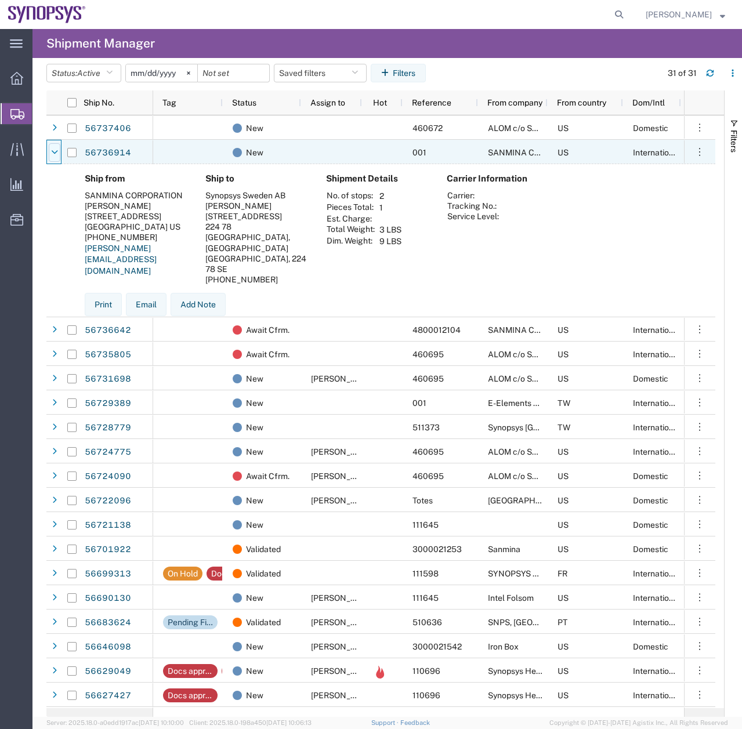
click at [53, 153] on icon at bounding box center [54, 152] width 7 height 8
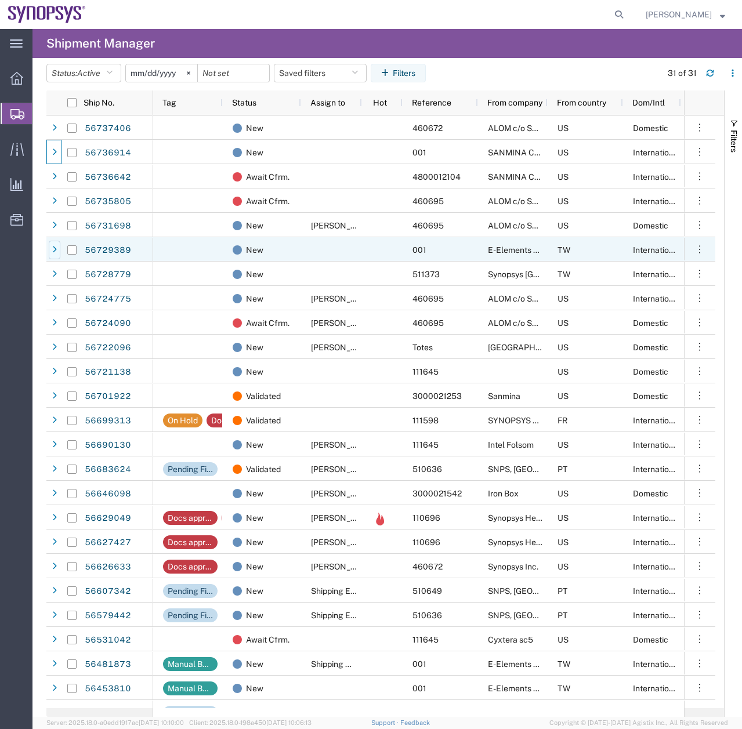
click at [55, 244] on div at bounding box center [55, 250] width 12 height 19
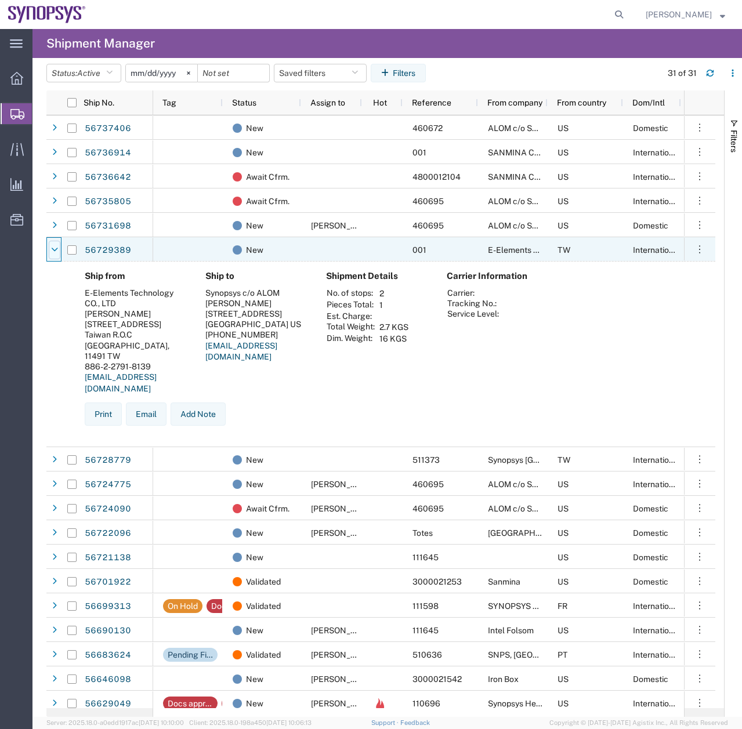
click at [55, 244] on div at bounding box center [55, 250] width 12 height 19
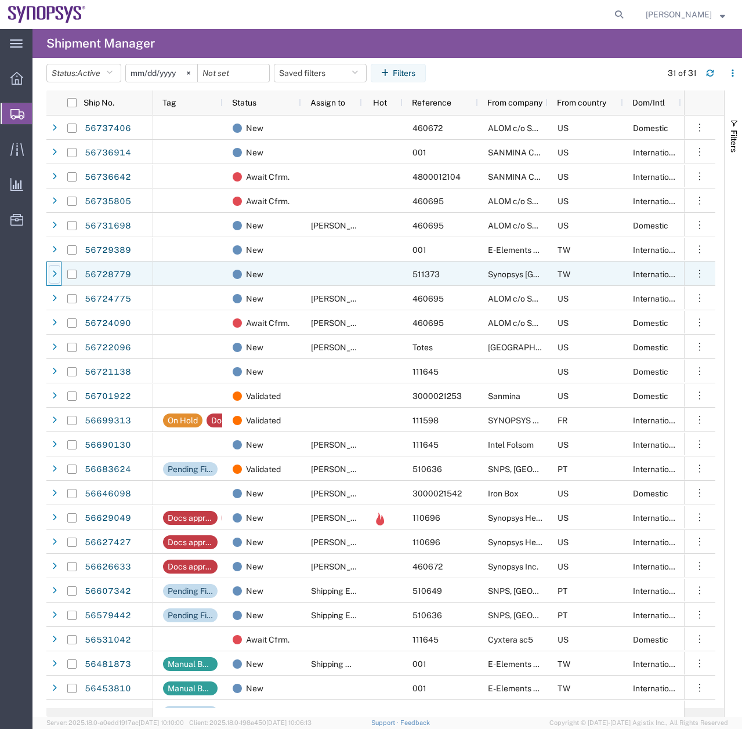
click at [51, 275] on div at bounding box center [55, 274] width 12 height 19
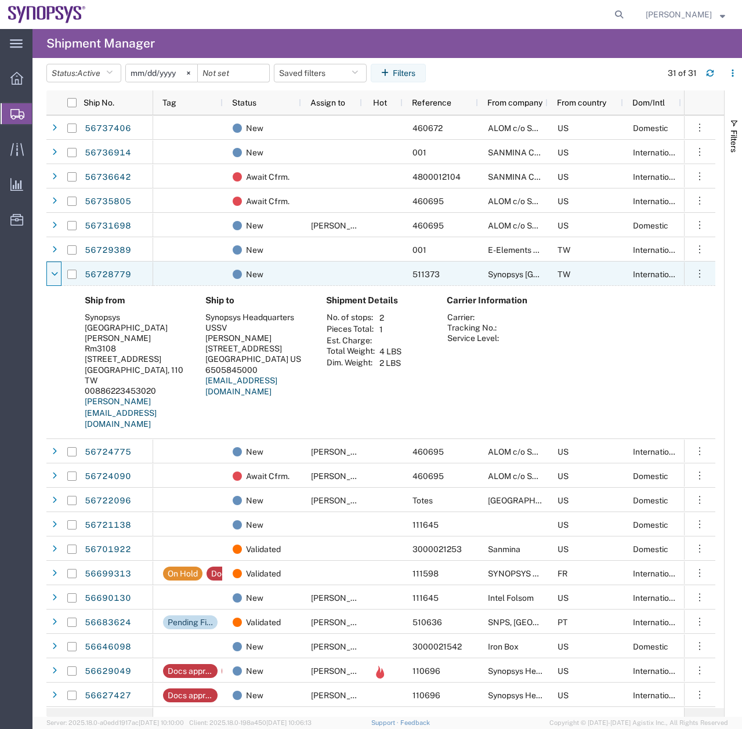
click at [51, 275] on icon at bounding box center [54, 274] width 7 height 8
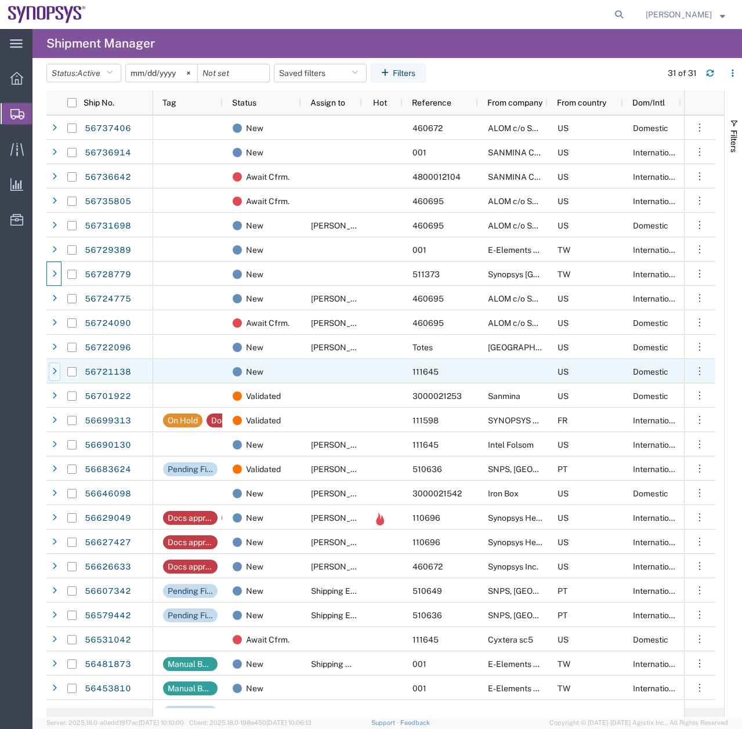
click at [54, 372] on icon at bounding box center [54, 372] width 5 height 8
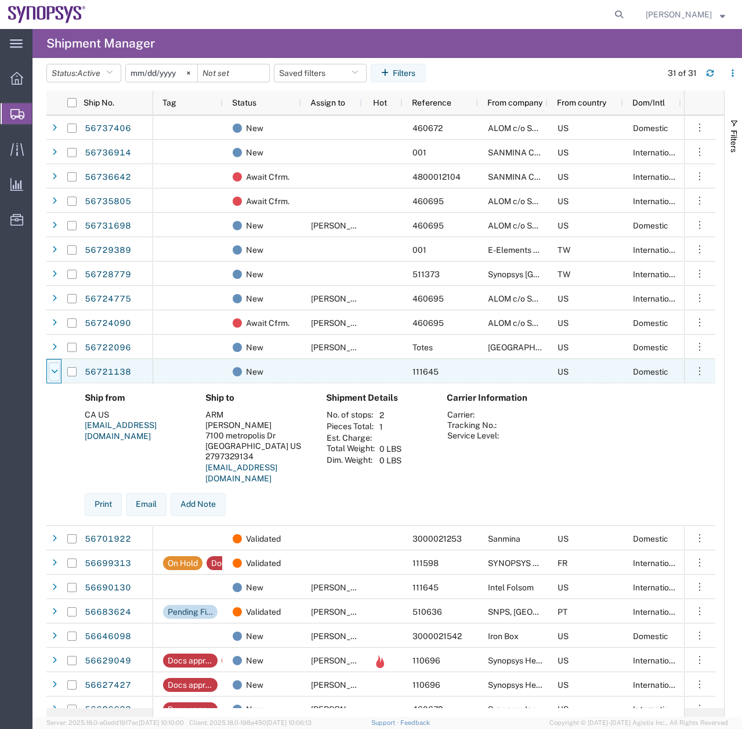
click at [54, 372] on icon at bounding box center [54, 372] width 7 height 8
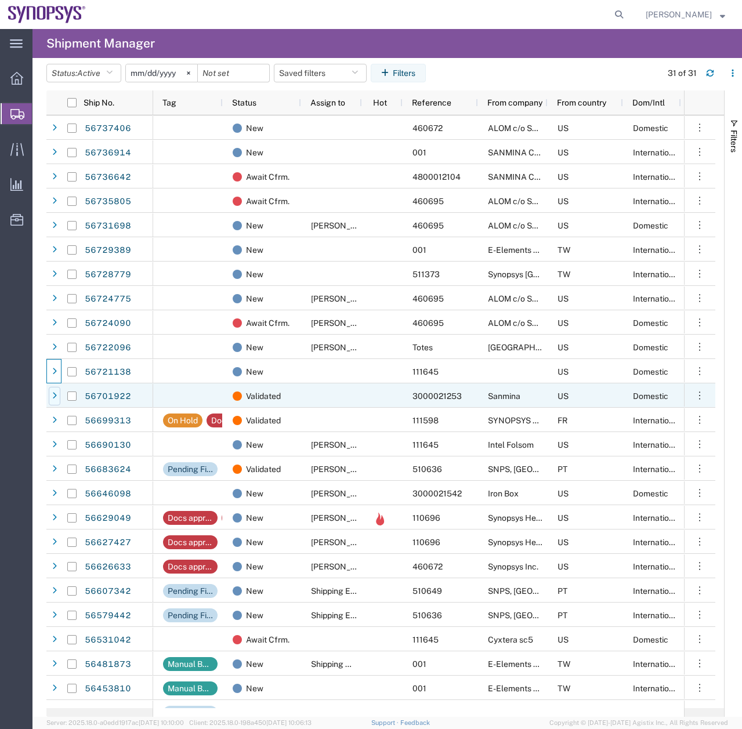
click at [51, 401] on div at bounding box center [55, 396] width 12 height 19
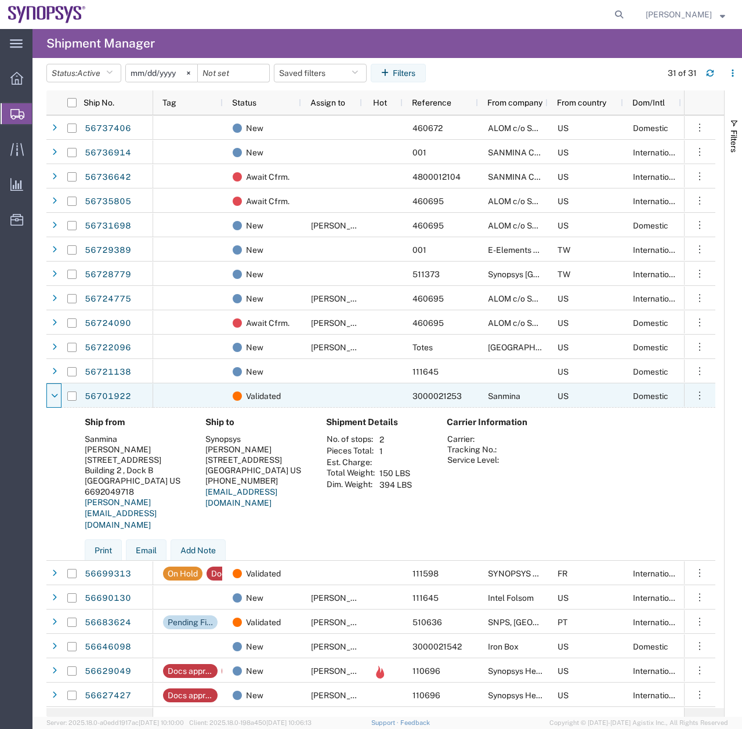
click at [51, 401] on div at bounding box center [55, 396] width 12 height 19
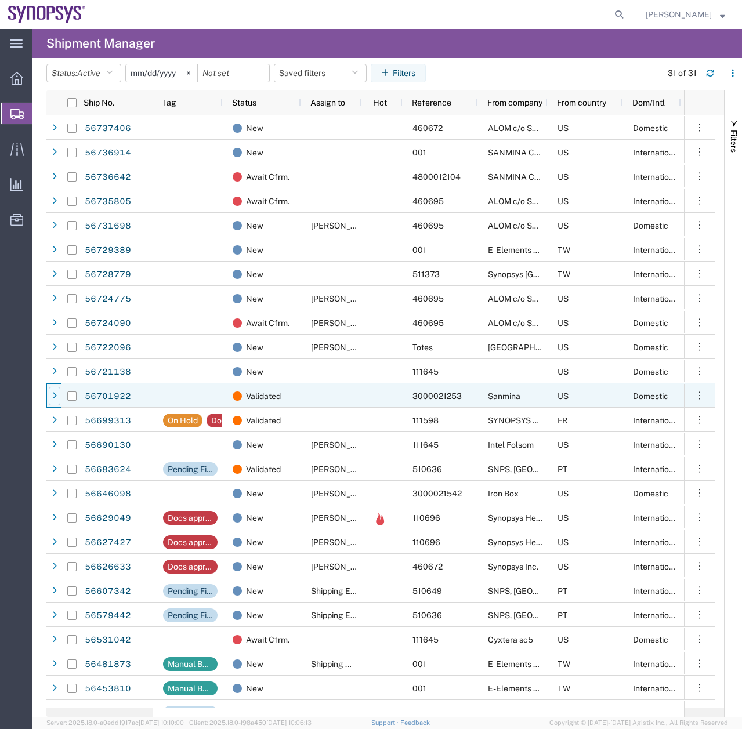
click at [51, 401] on div at bounding box center [55, 396] width 12 height 19
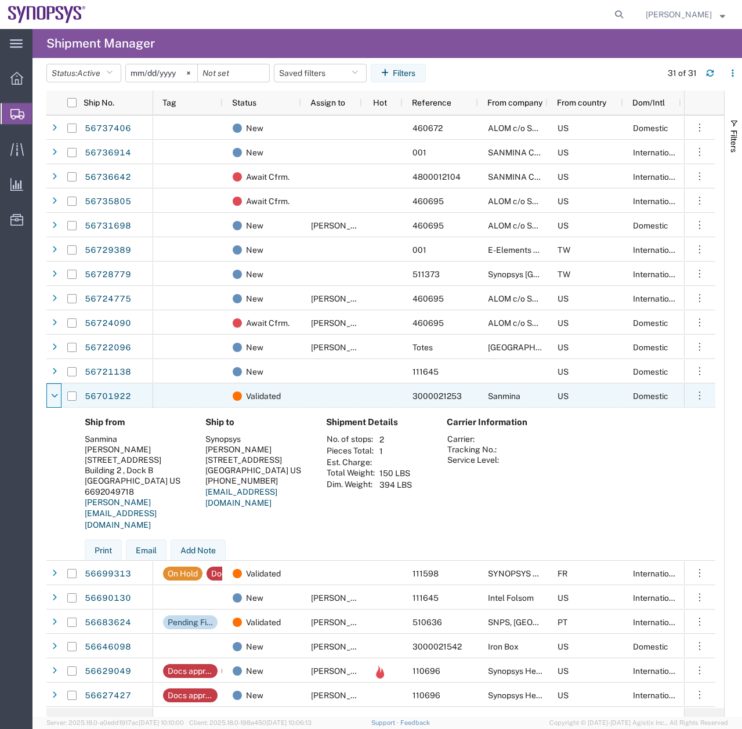
click at [51, 401] on div at bounding box center [55, 396] width 12 height 19
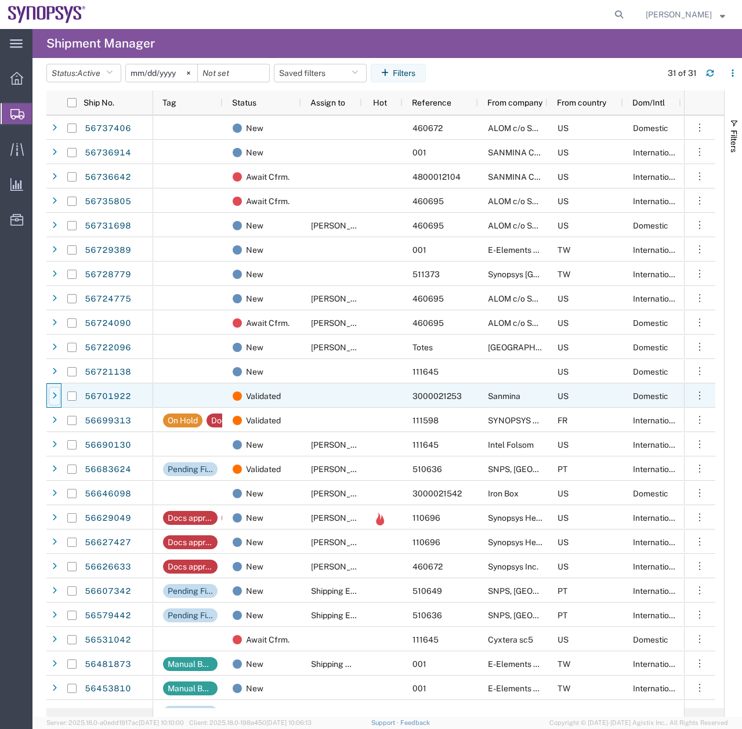
click at [51, 401] on div at bounding box center [55, 396] width 12 height 19
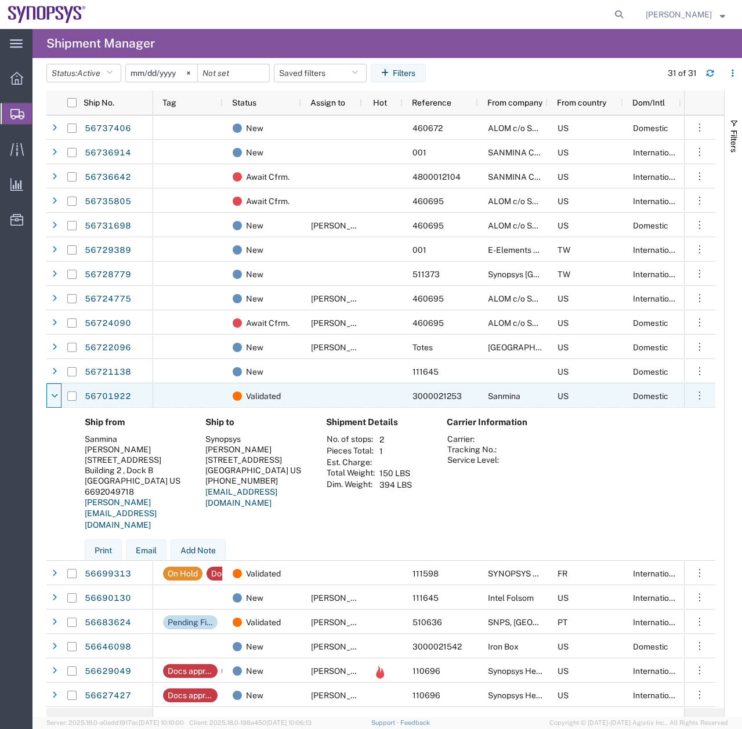
click at [51, 401] on div at bounding box center [55, 396] width 12 height 19
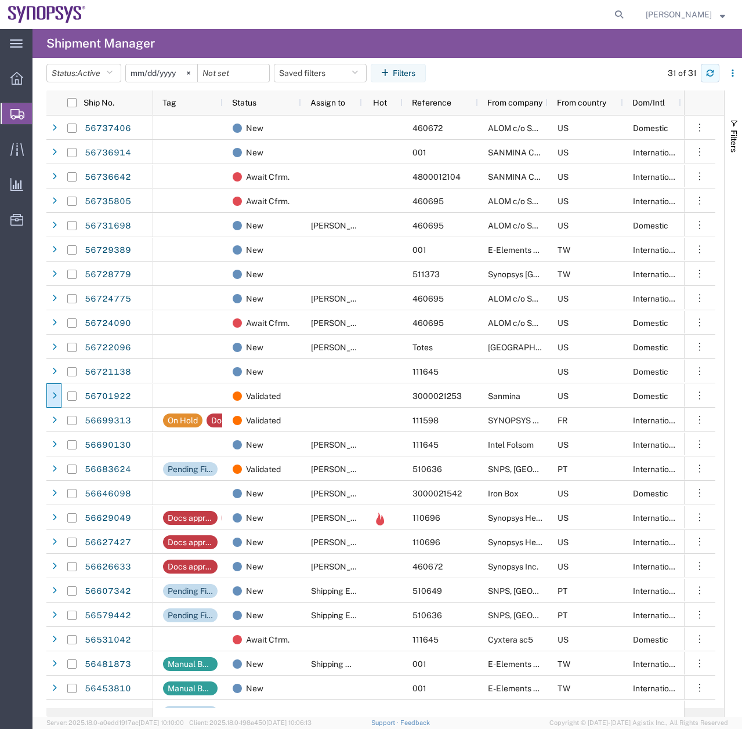
click at [714, 71] on button "button" at bounding box center [710, 73] width 19 height 19
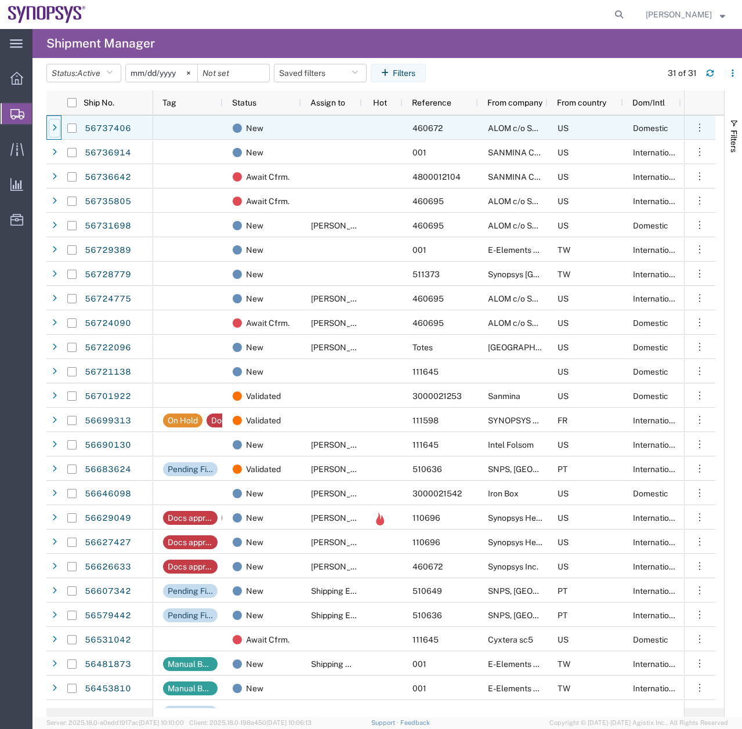
click at [57, 123] on div at bounding box center [55, 128] width 12 height 19
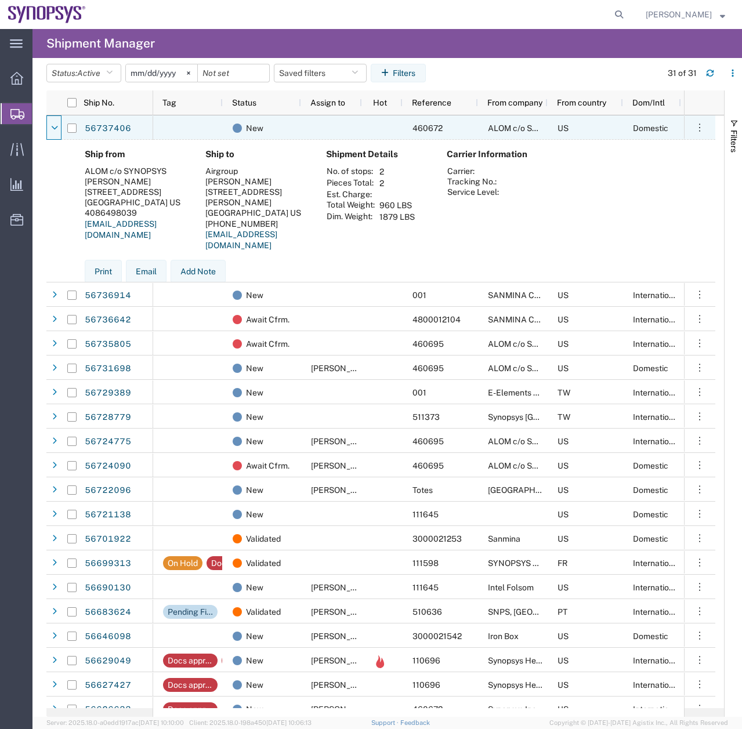
click at [57, 123] on div at bounding box center [55, 128] width 12 height 19
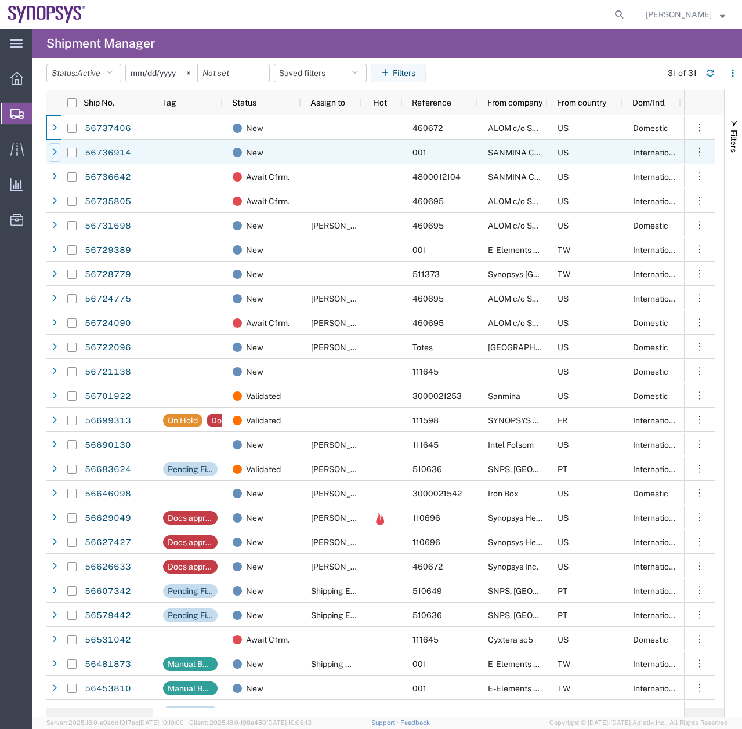
click at [55, 150] on icon at bounding box center [54, 152] width 5 height 8
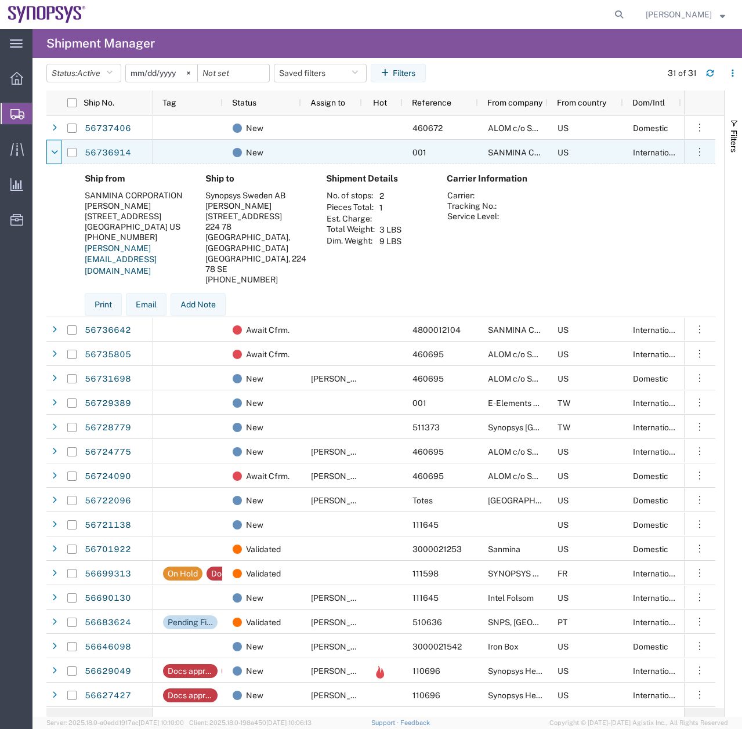
click at [55, 150] on icon at bounding box center [54, 152] width 7 height 8
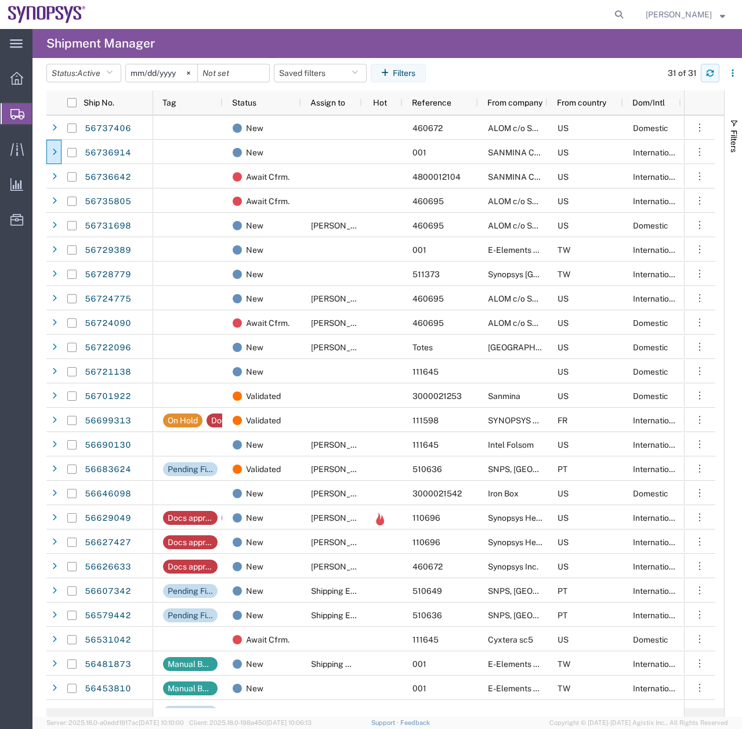
click at [717, 70] on button "button" at bounding box center [710, 73] width 19 height 19
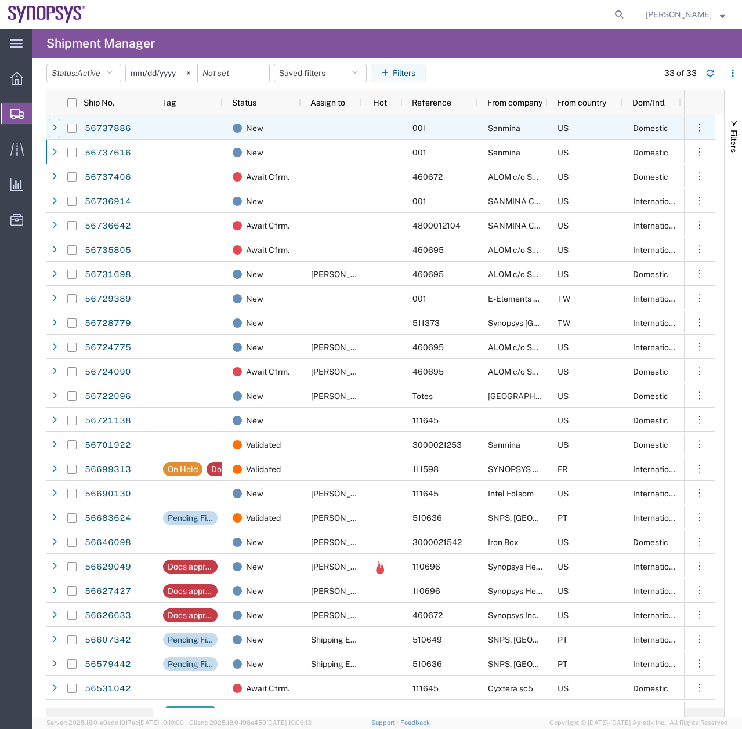
click at [50, 125] on div at bounding box center [55, 128] width 12 height 19
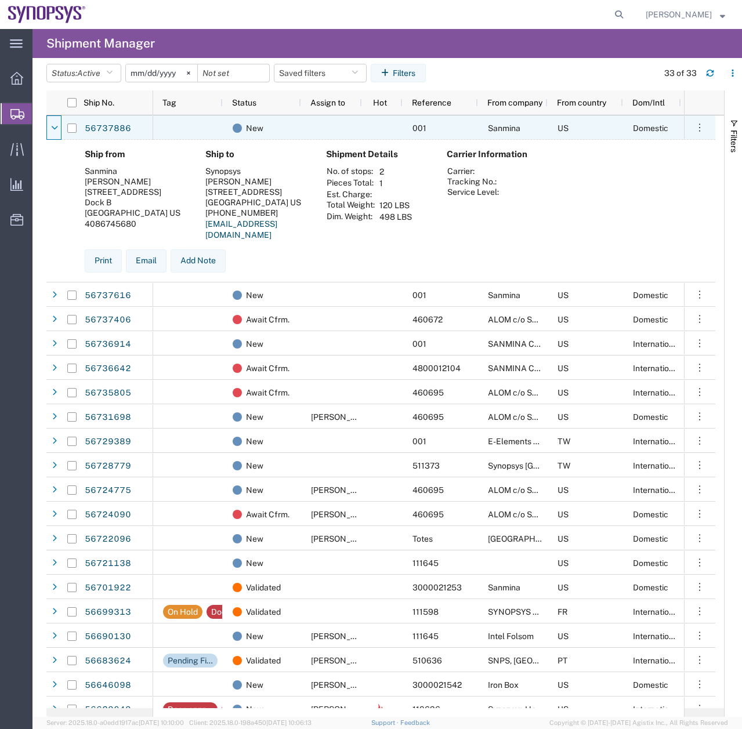
click at [50, 125] on div at bounding box center [55, 128] width 12 height 19
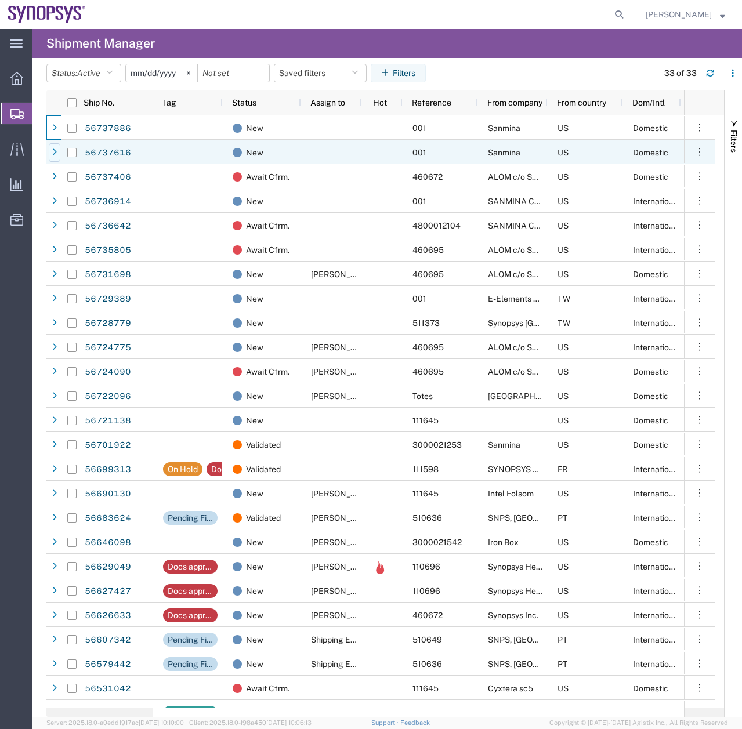
click at [54, 146] on div at bounding box center [55, 152] width 12 height 19
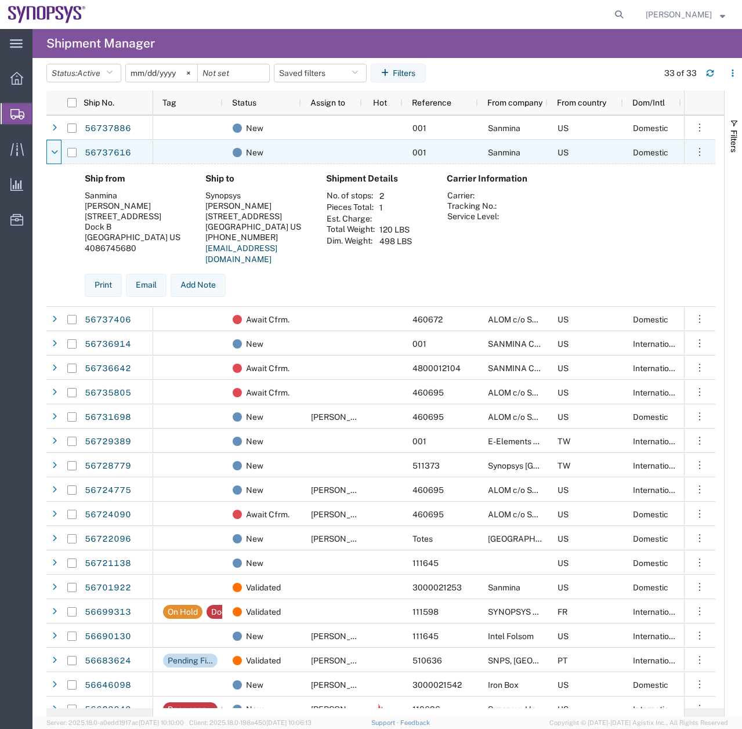
click at [54, 146] on div at bounding box center [55, 152] width 12 height 19
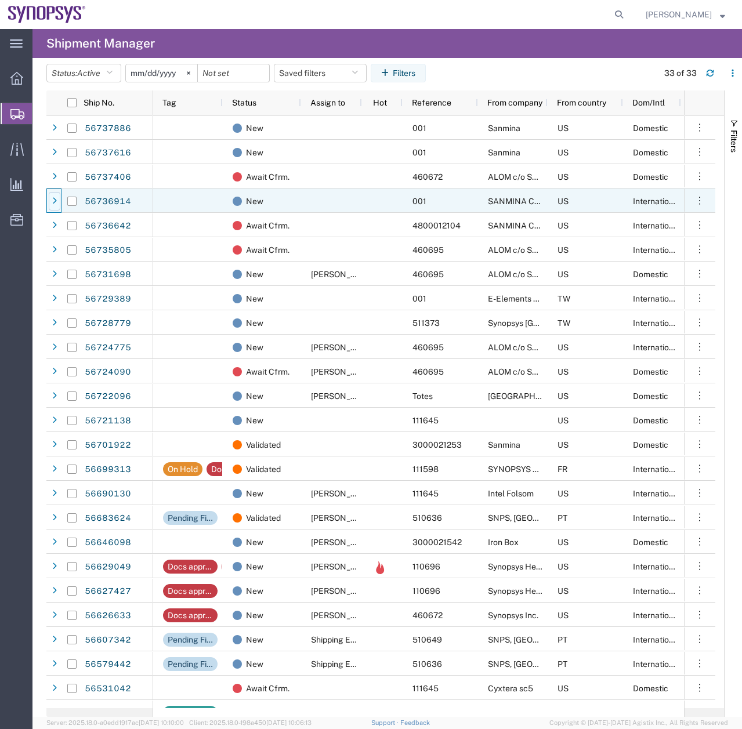
click at [52, 202] on div at bounding box center [55, 201] width 12 height 19
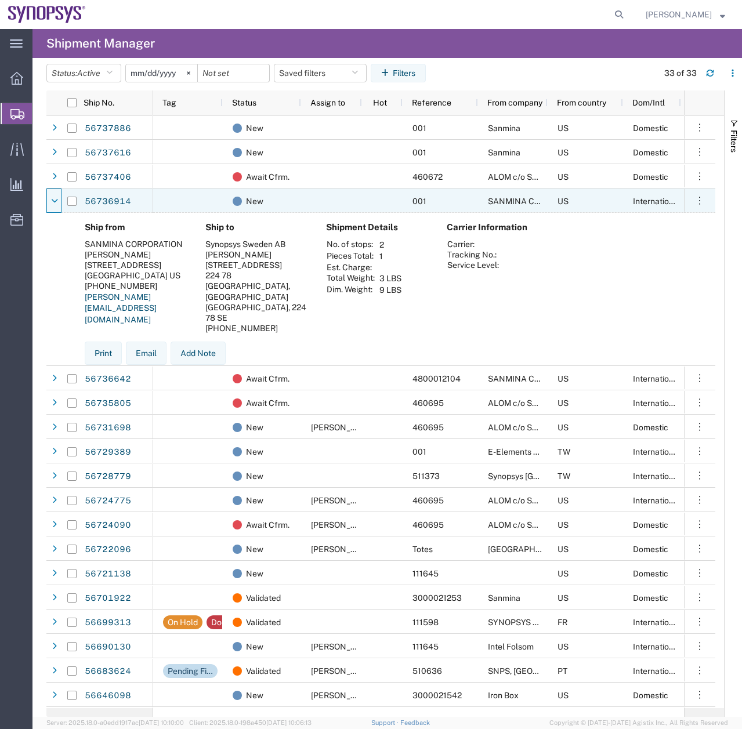
click at [52, 202] on icon at bounding box center [54, 201] width 7 height 8
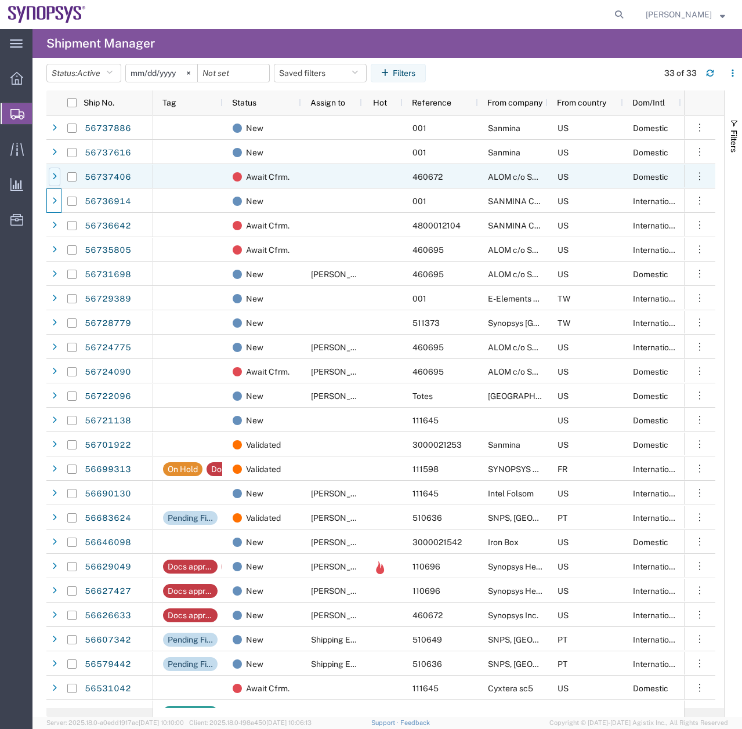
click at [56, 179] on icon at bounding box center [54, 177] width 5 height 8
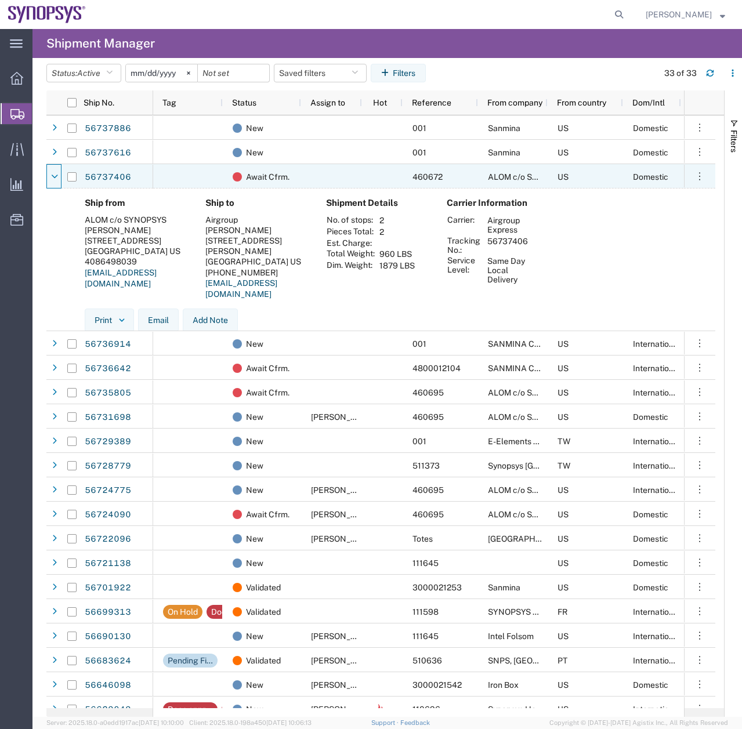
click at [56, 179] on icon at bounding box center [54, 177] width 7 height 8
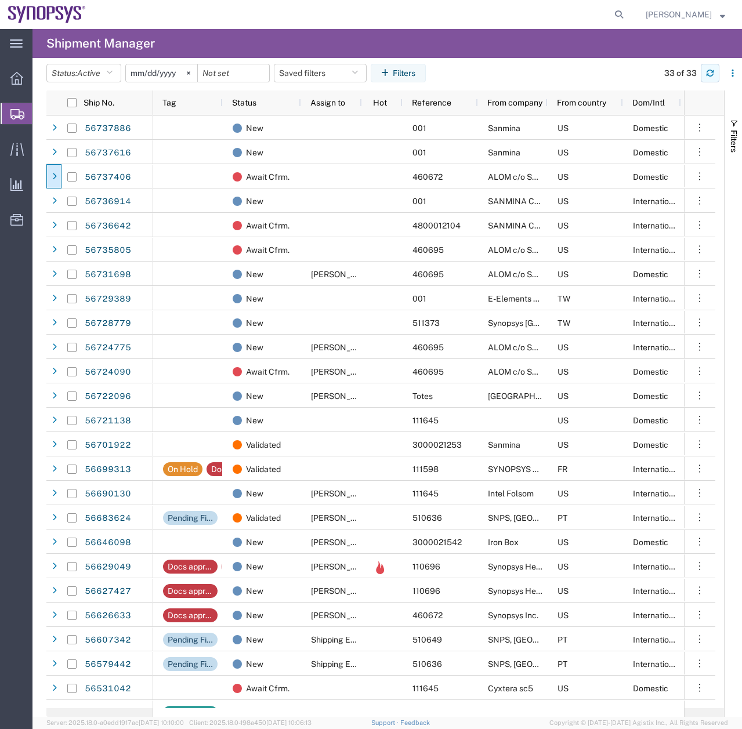
click at [711, 72] on icon "button" at bounding box center [710, 73] width 8 height 8
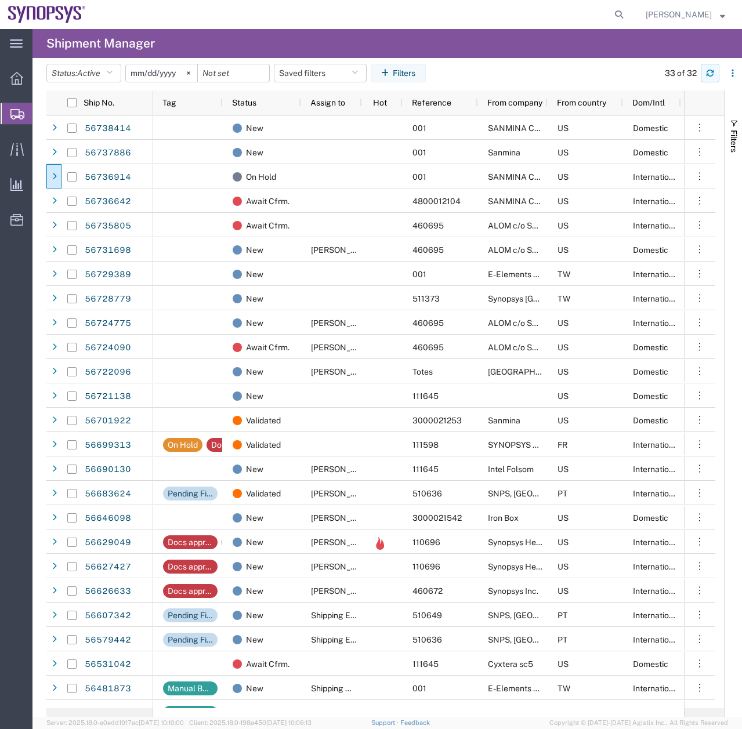
click at [710, 71] on icon "button" at bounding box center [710, 73] width 8 height 8
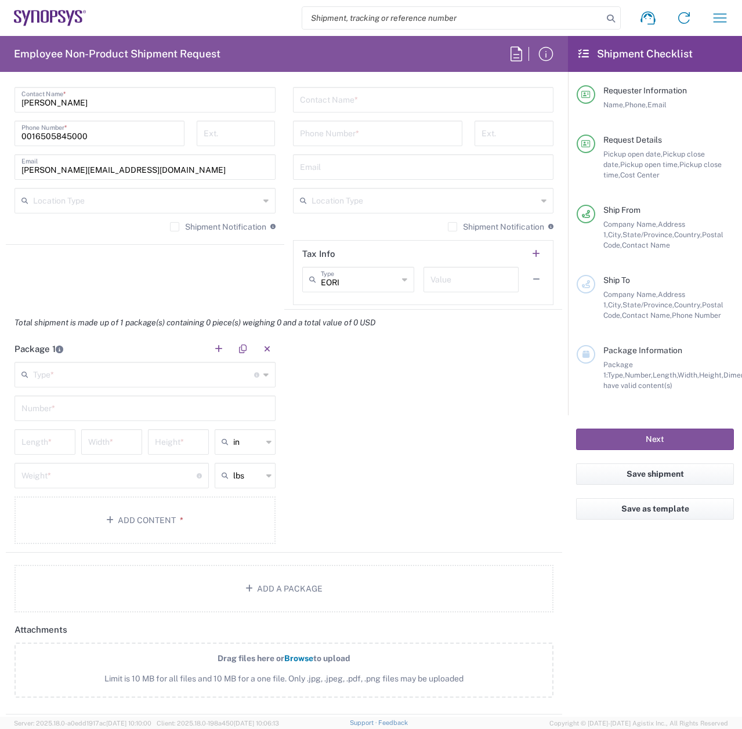
scroll to position [819, 0]
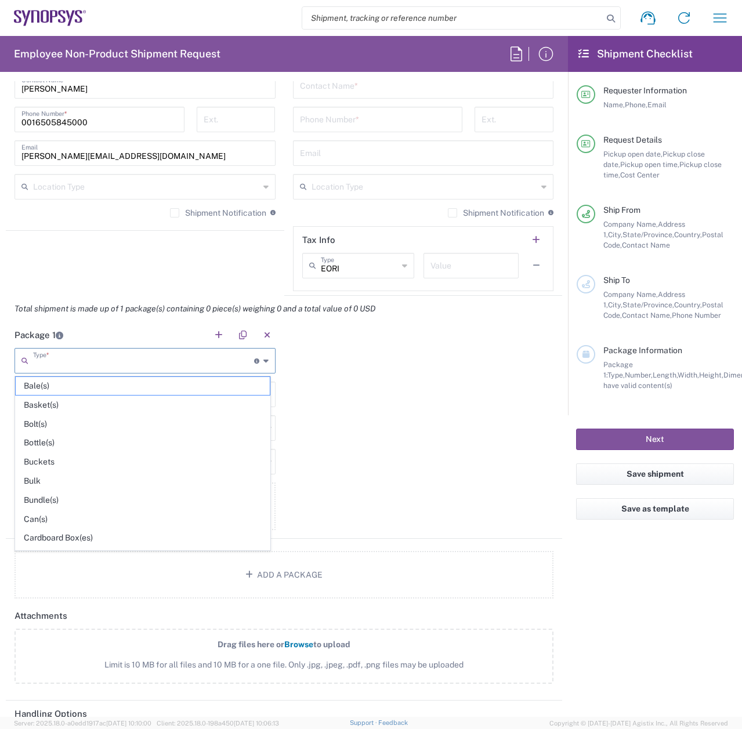
click at [162, 363] on input "text" at bounding box center [143, 360] width 221 height 20
click at [457, 440] on div "Package 1 Type * Material used to package goods Bale(s) Basket(s) Bolt(s) Bottl…" at bounding box center [284, 430] width 556 height 217
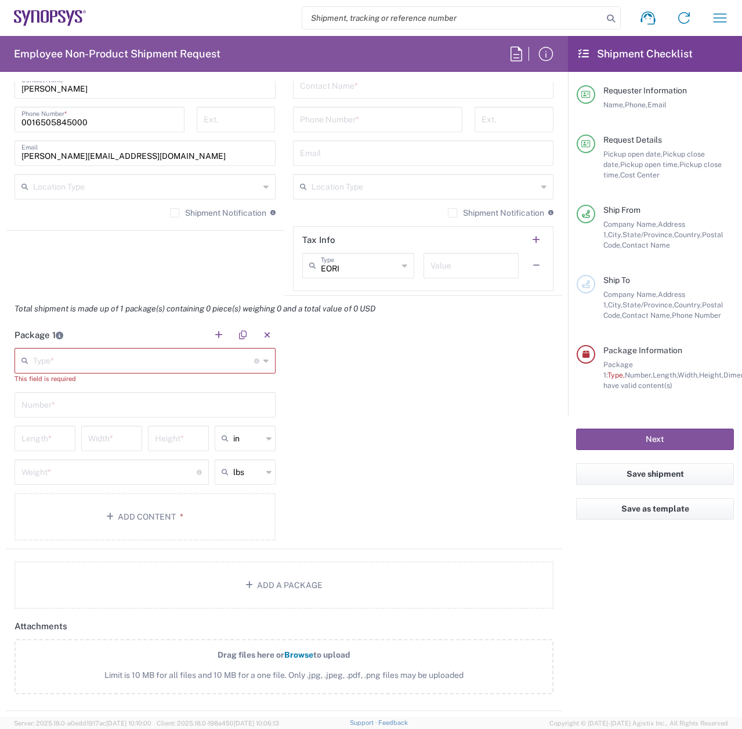
click at [264, 362] on div "Type * Material used to package goods" at bounding box center [144, 361] width 261 height 26
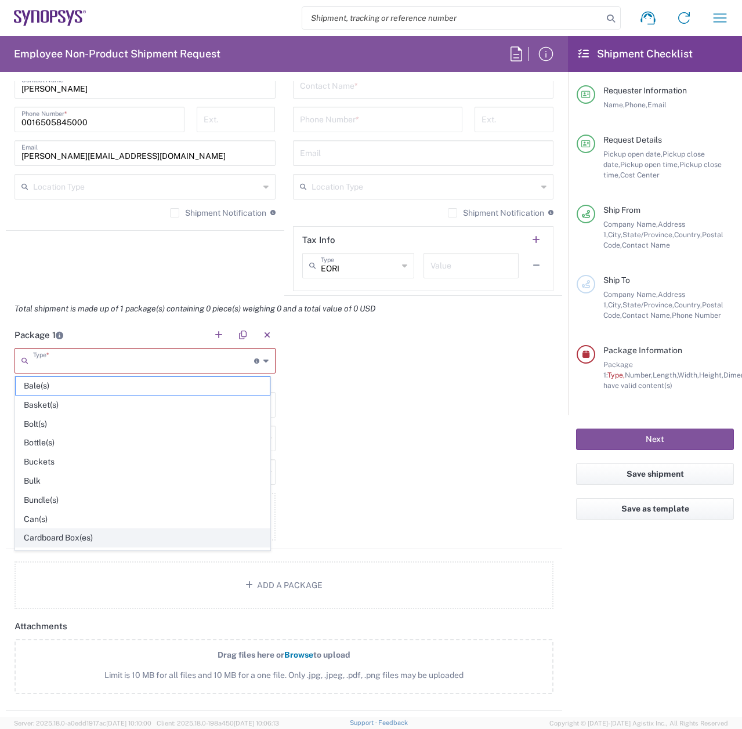
click at [246, 532] on span "Cardboard Box(es)" at bounding box center [143, 538] width 254 height 18
type input "Cardboard Box(es)"
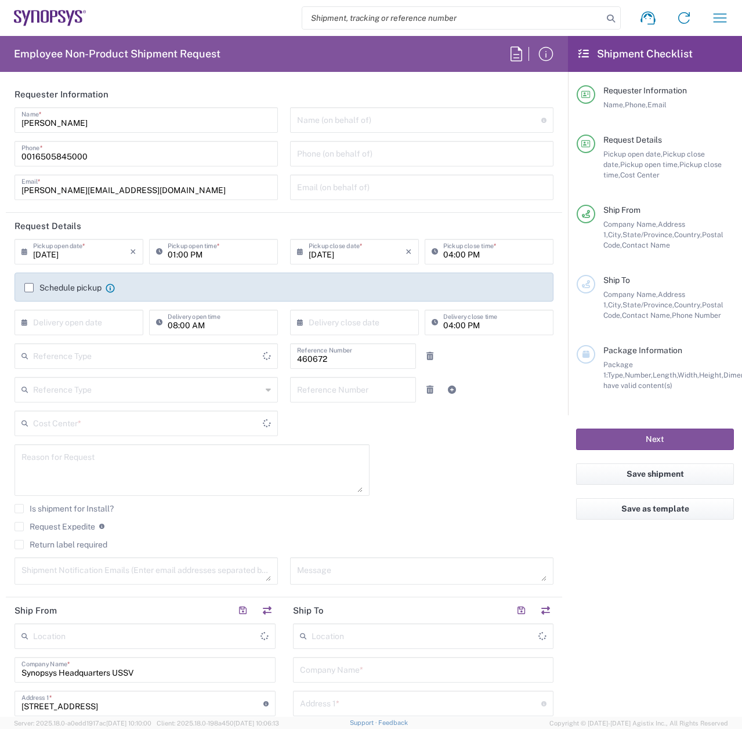
type input "Delivered at Place"
type input "[GEOGRAPHIC_DATA]"
type input "US01, FIN, Distri 460672"
type input "Department"
type input "[GEOGRAPHIC_DATA]"
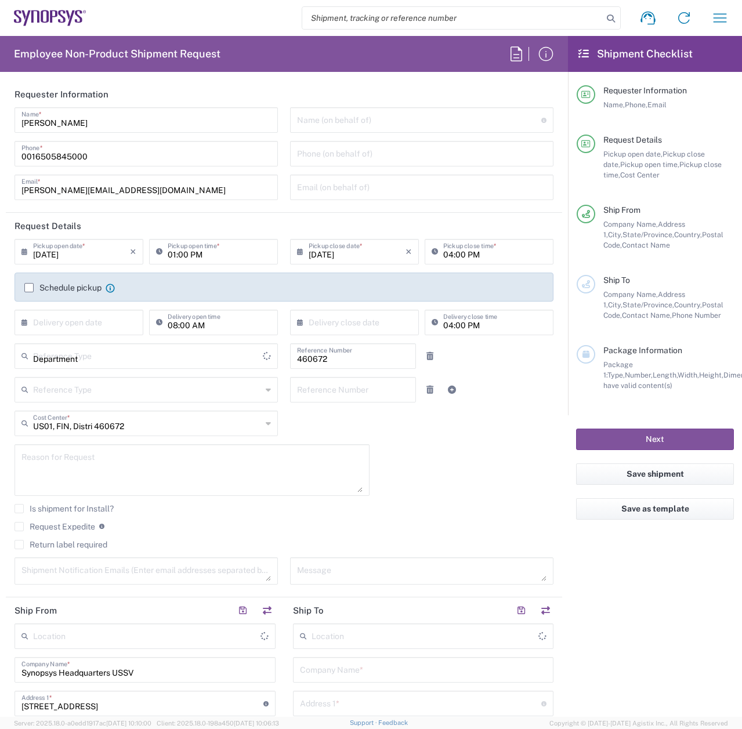
type input "[US_STATE]"
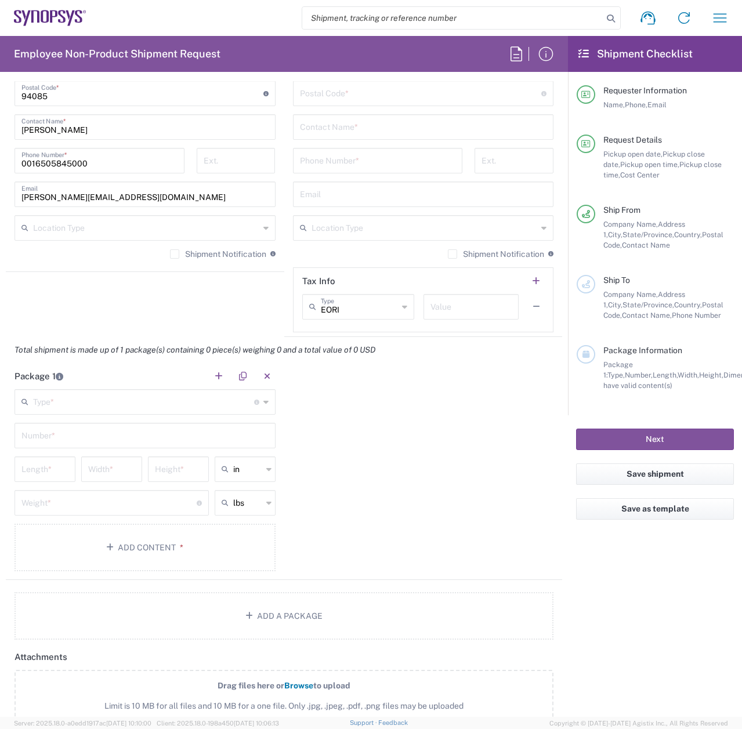
scroll to position [875, 0]
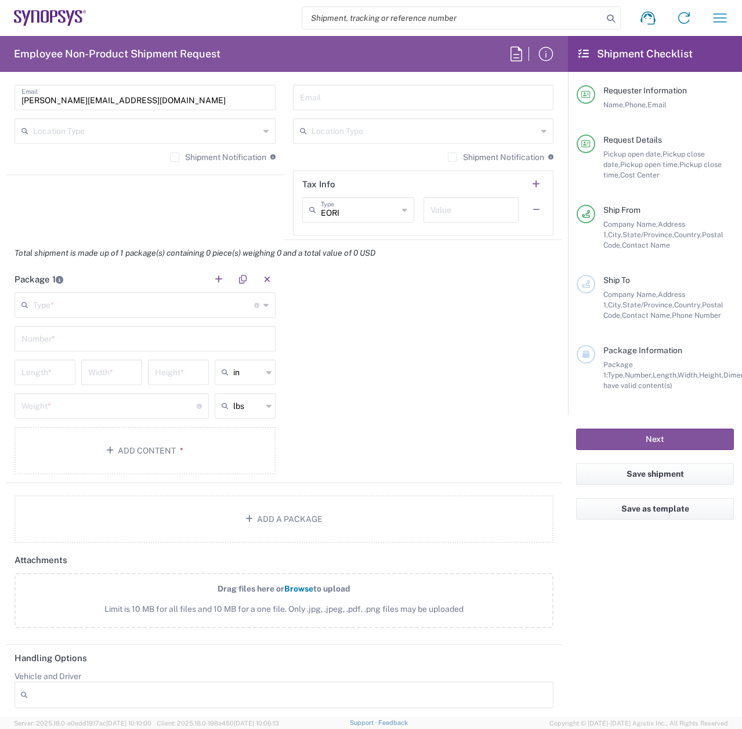
click at [256, 304] on div "Type * Material used to package goods" at bounding box center [144, 305] width 261 height 26
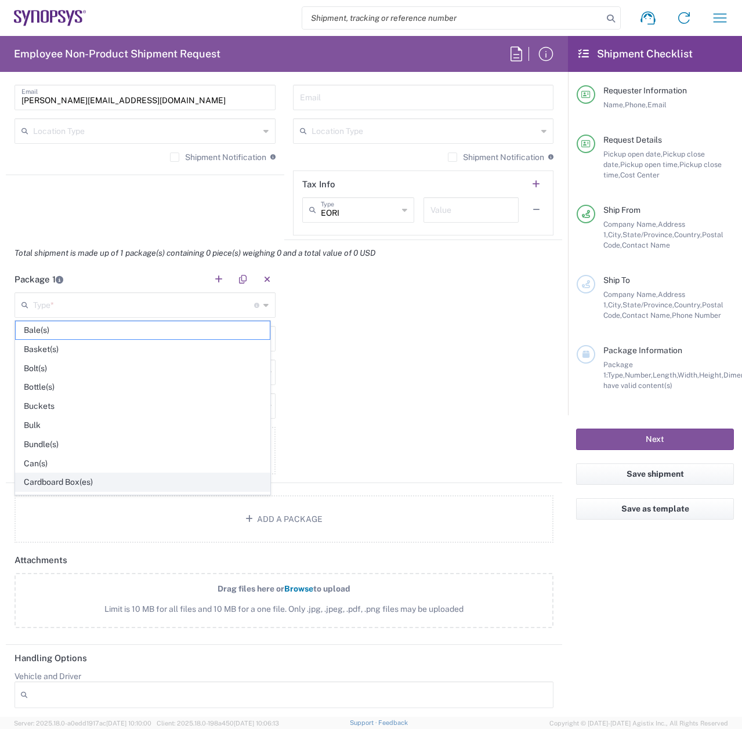
click at [202, 476] on span "Cardboard Box(es)" at bounding box center [143, 482] width 254 height 18
type input "Cardboard Box(es)"
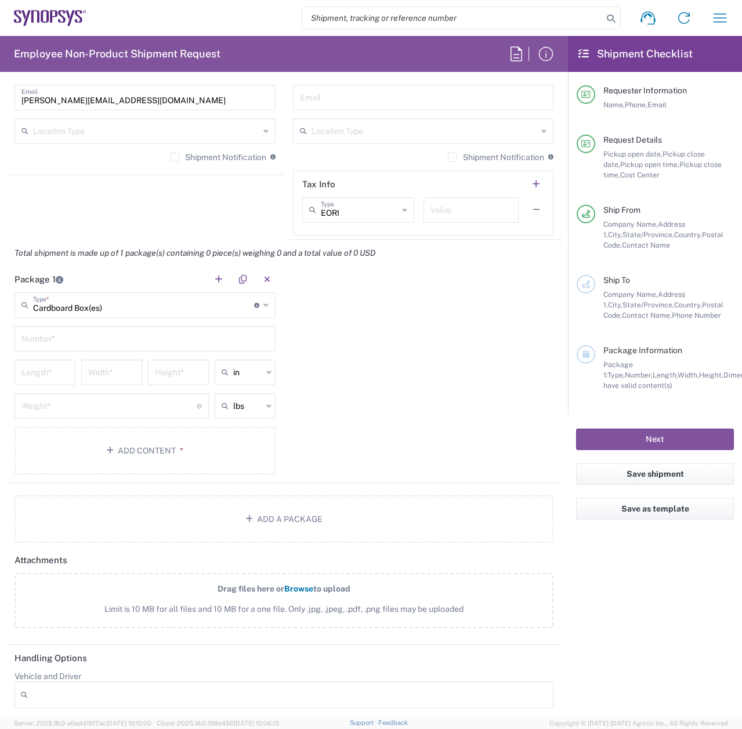
type input "Headquarters USSV"
click at [263, 305] on icon at bounding box center [265, 305] width 5 height 19
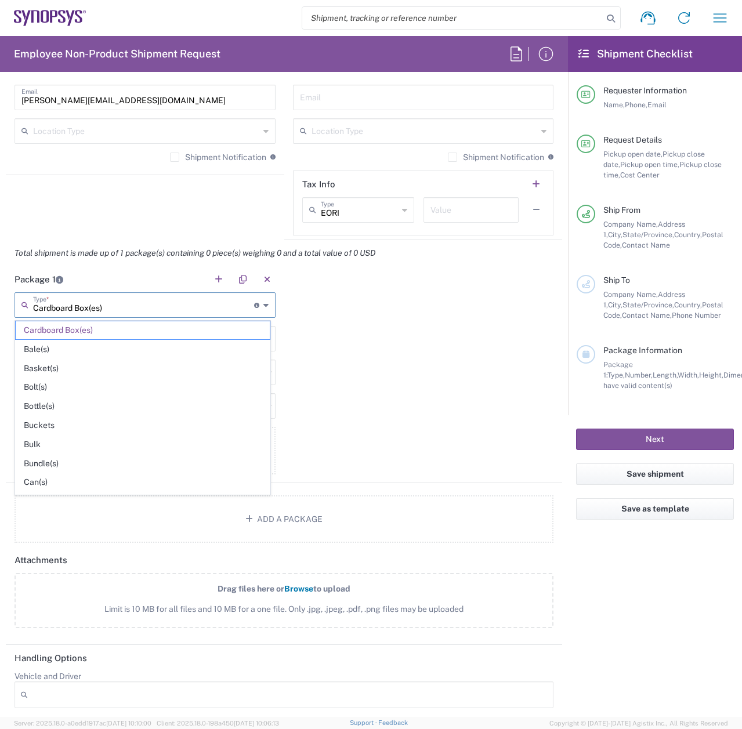
scroll to position [549, 0]
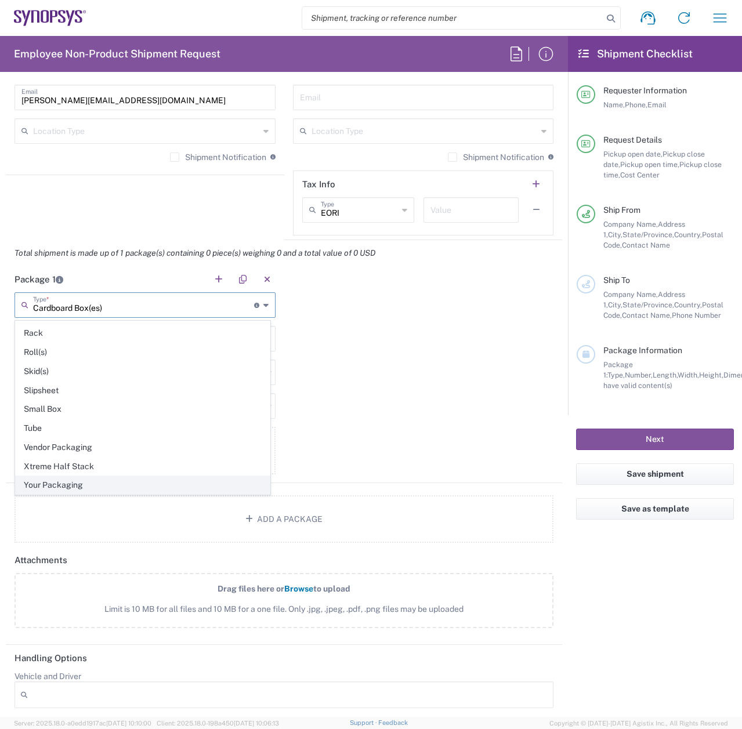
click at [128, 485] on span "Your Packaging" at bounding box center [143, 485] width 254 height 18
type input "Your Packaging"
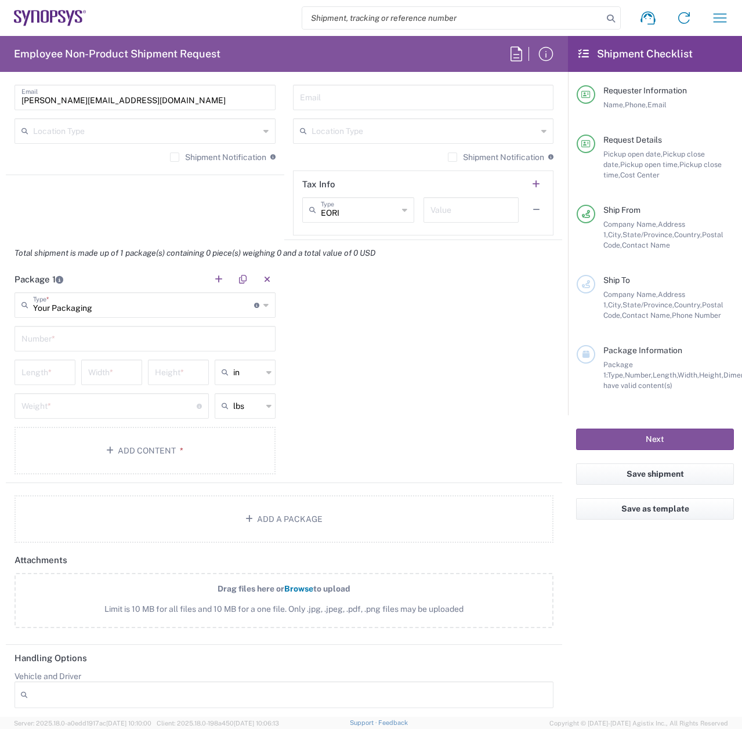
click at [172, 348] on div "Number *" at bounding box center [144, 339] width 261 height 26
type input "1"
click at [386, 329] on div "Package 1 Your Packaging Type * Material used to package goods Cardboard Box(es…" at bounding box center [284, 374] width 556 height 217
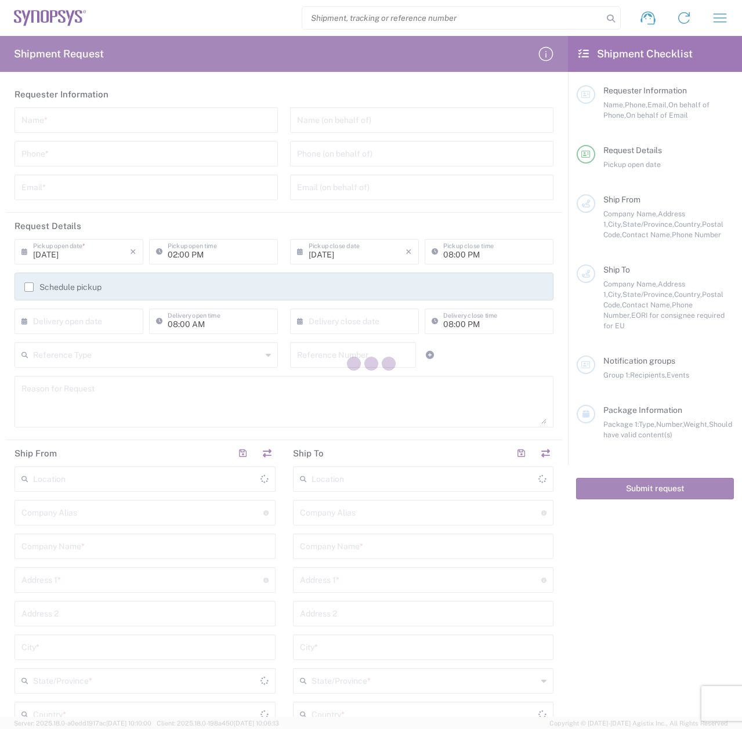
type input "[GEOGRAPHIC_DATA]"
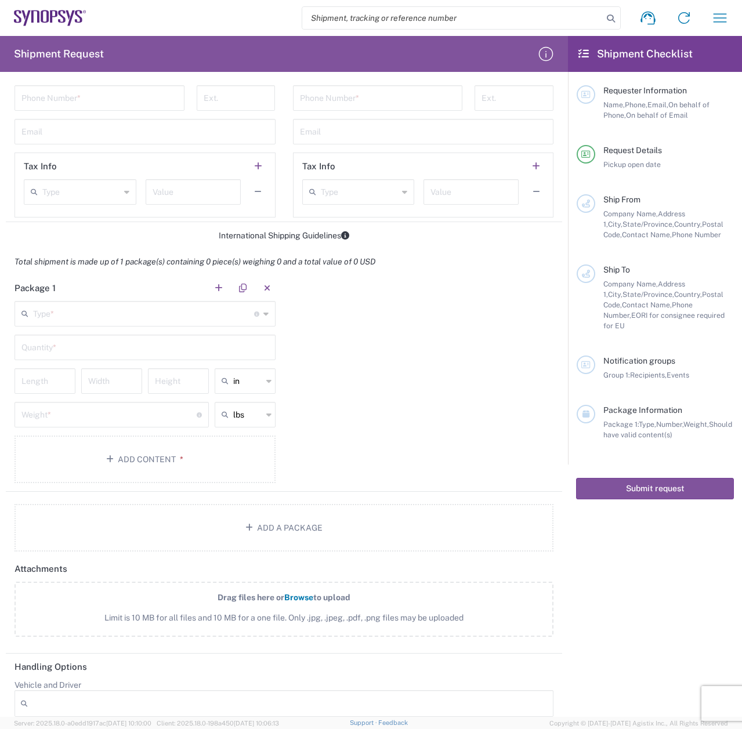
scroll to position [703, 0]
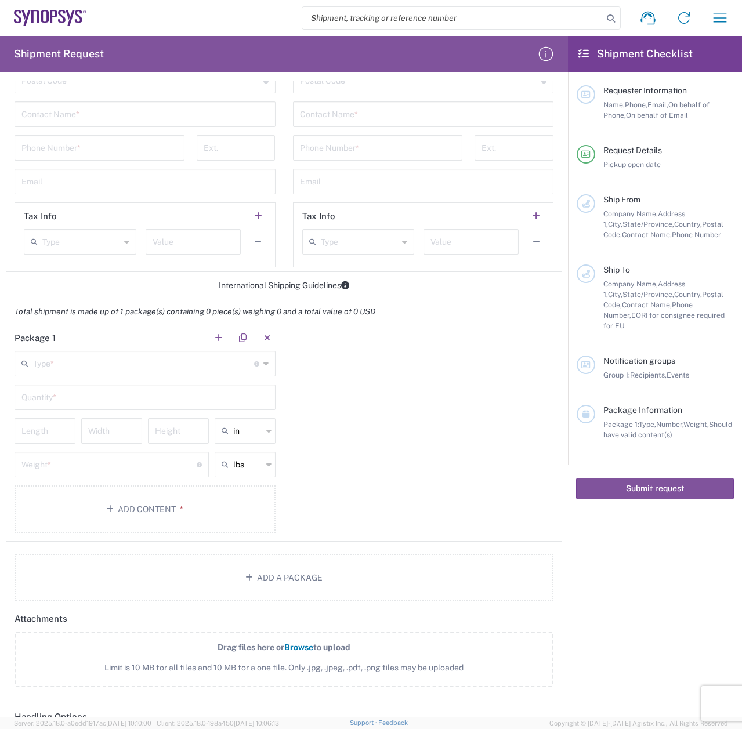
click at [121, 357] on input "text" at bounding box center [143, 363] width 221 height 20
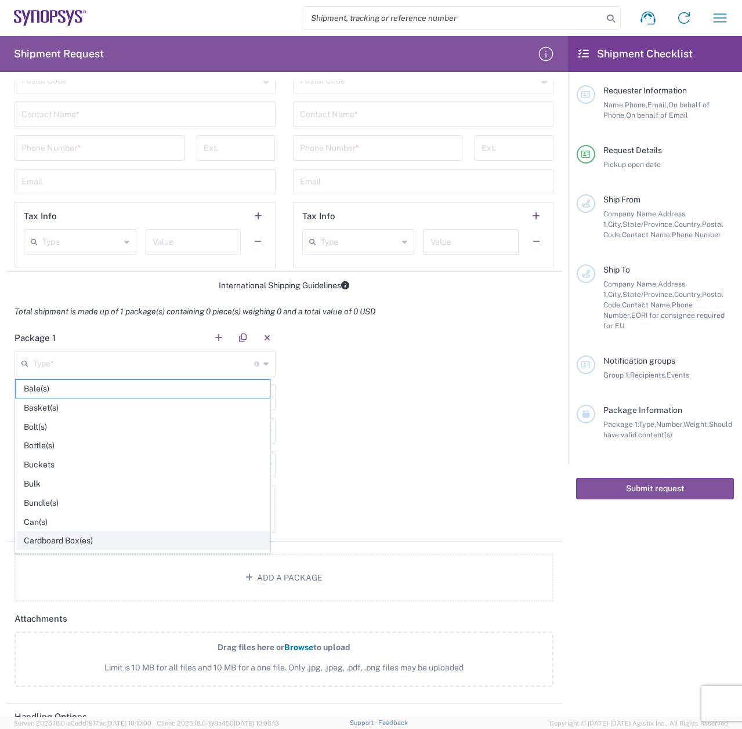
click at [104, 532] on span "Cardboard Box(es)" at bounding box center [143, 541] width 254 height 18
type input "Cardboard Box(es)"
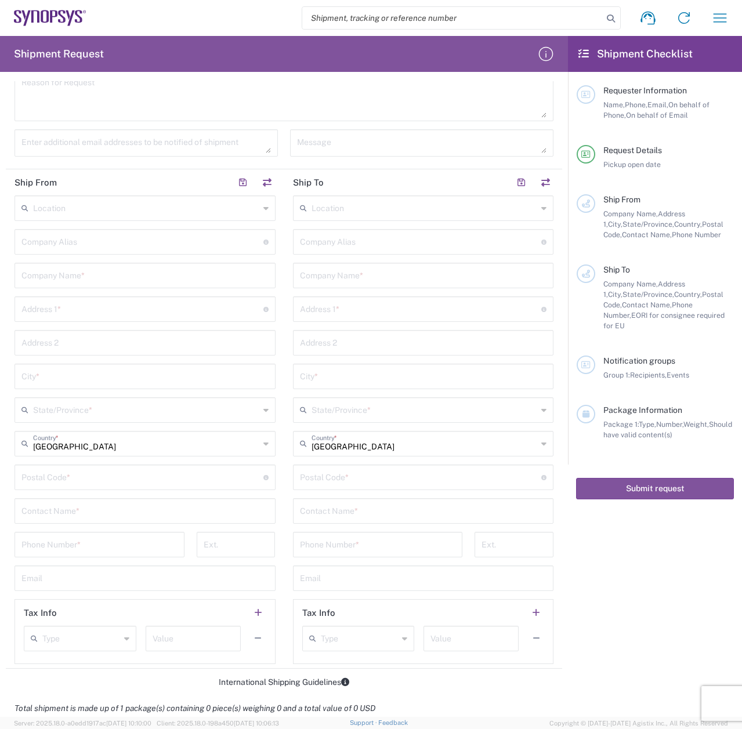
scroll to position [262, 0]
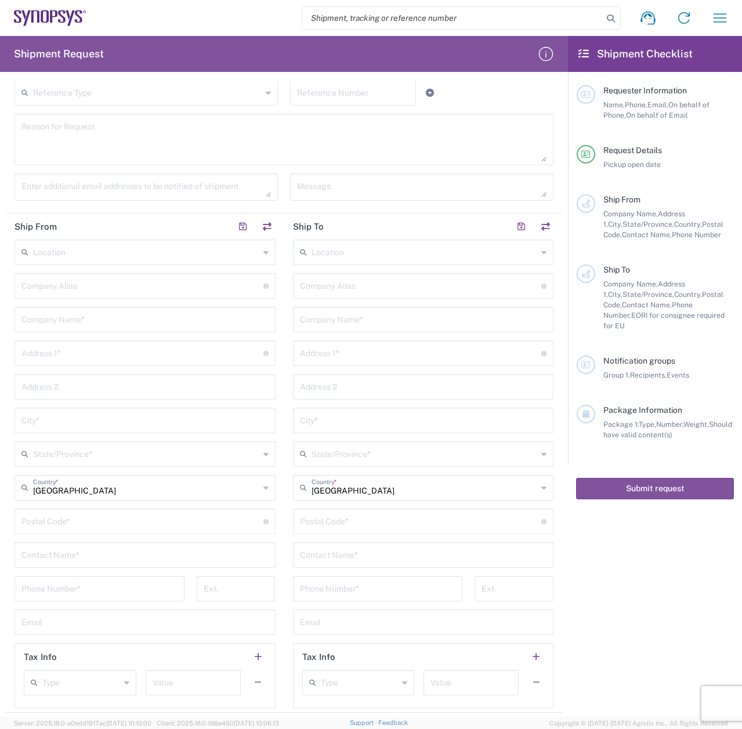
click at [257, 249] on div "Location" at bounding box center [144, 253] width 261 height 26
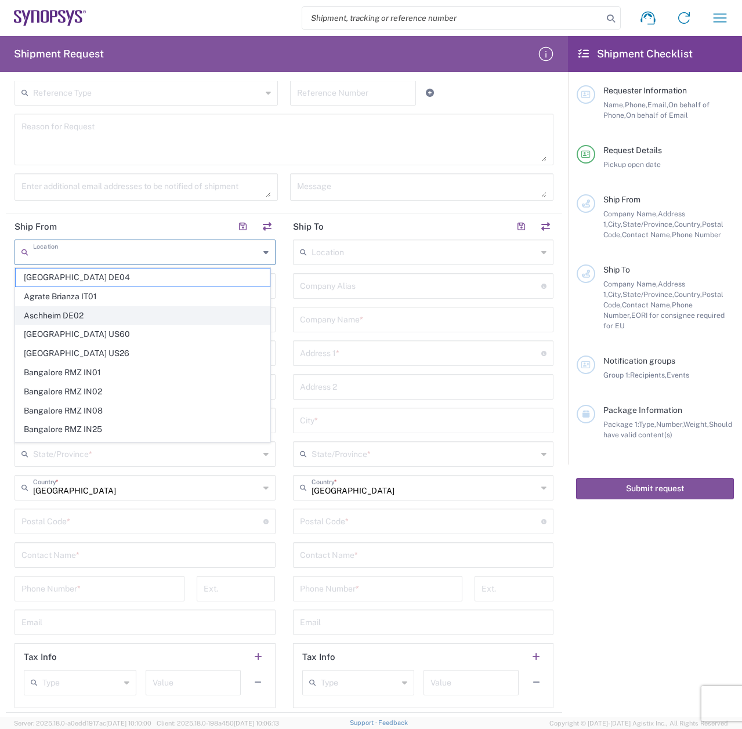
click at [113, 307] on span "Aschheim DE02" at bounding box center [143, 316] width 254 height 18
type input "Aschheim DE02"
type input "Synopsys GmbH"
type input "GmbH Karl-Hammerschmidt Strasse 34"
type input "Aschheim"
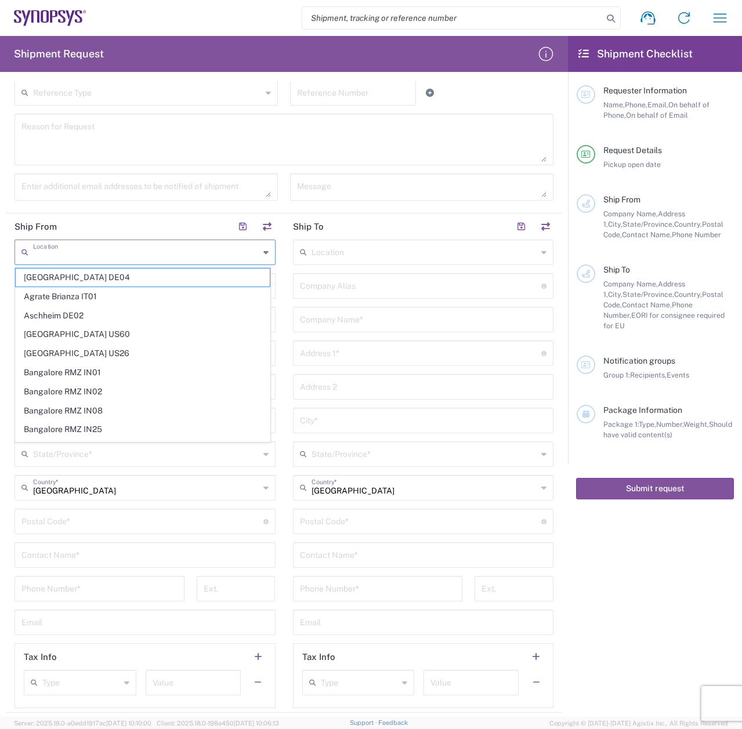
type input "[GEOGRAPHIC_DATA]"
type input "85609"
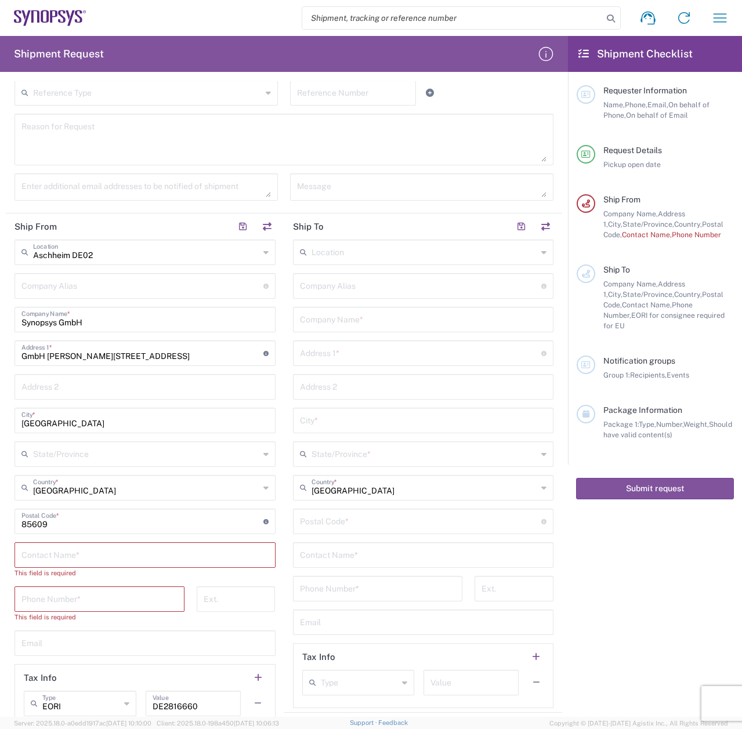
click at [263, 250] on icon at bounding box center [265, 252] width 5 height 19
click at [89, 270] on span "Headquarters USSV" at bounding box center [143, 278] width 254 height 18
type input "Headquarters USSV"
type input "Synopsys Headquarters USSV"
type input "[STREET_ADDRESS]"
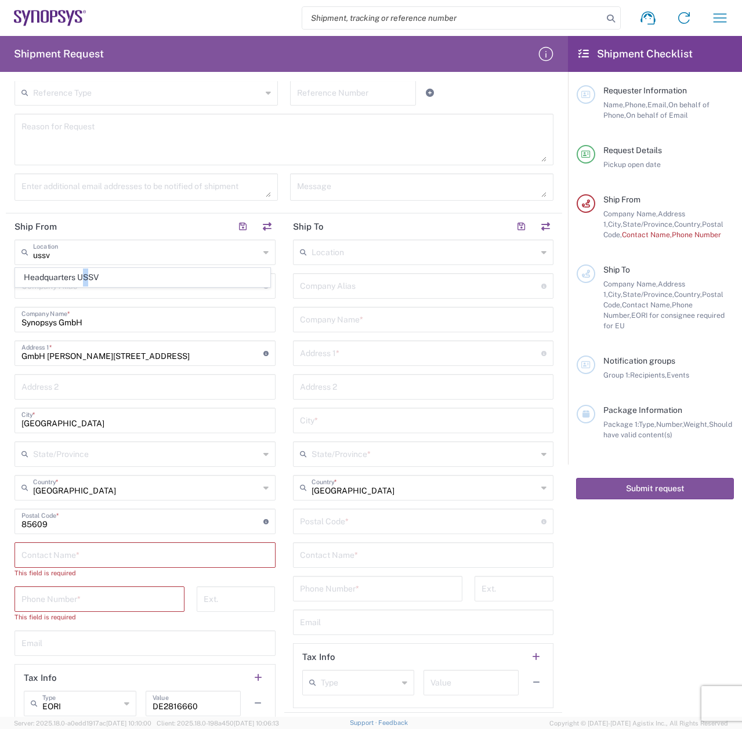
type input "Sunnyvale"
type input "[GEOGRAPHIC_DATA]"
type input "94085"
type input "6505845000"
type input "[US_STATE]"
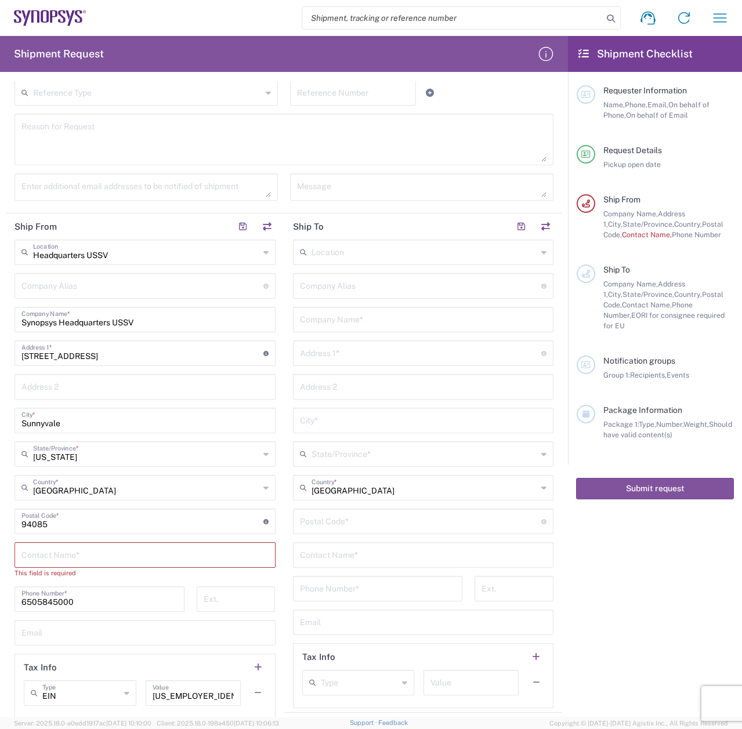
click at [347, 254] on input "text" at bounding box center [424, 251] width 226 height 20
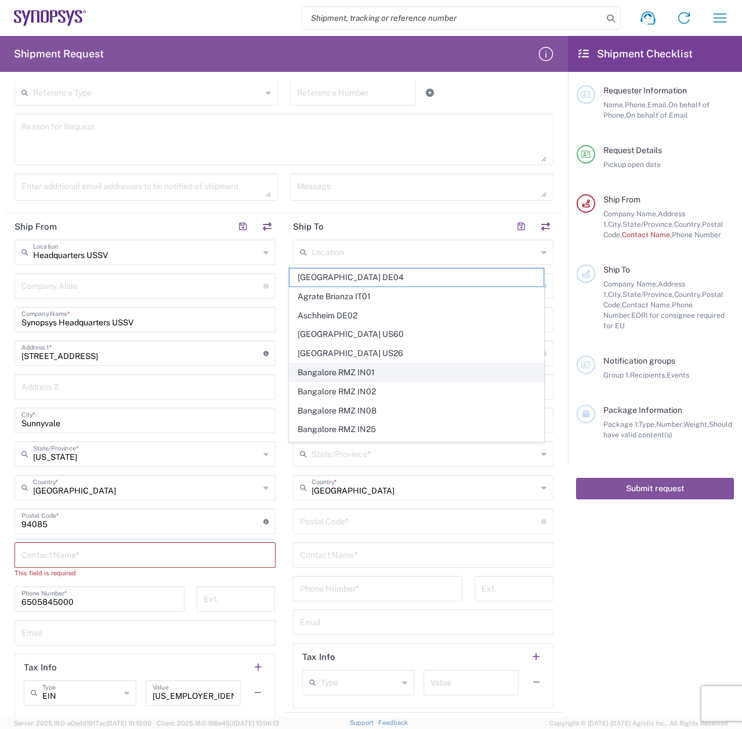
click at [371, 369] on span "Bangalore RMZ IN01" at bounding box center [416, 373] width 254 height 18
type input "Bangalore RMZ IN01"
type input "Synopsys Bangalore RMZ IN01"
type input "RMZ Infinity Tower A 3rd 4th and 5th Floor"
type input "Municipal #3 Old Madras Road"
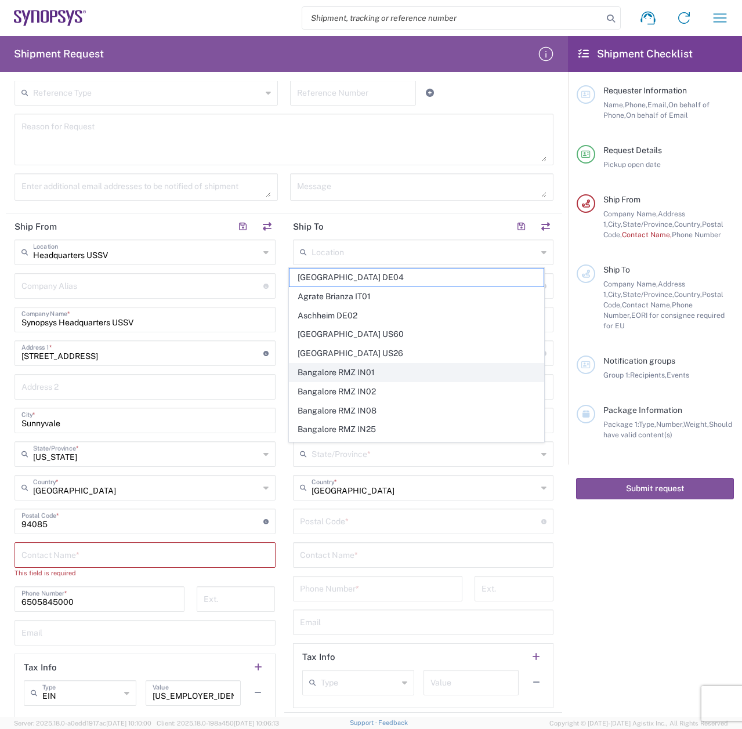
type input "Bangalore"
type input "[GEOGRAPHIC_DATA]"
type input "560016"
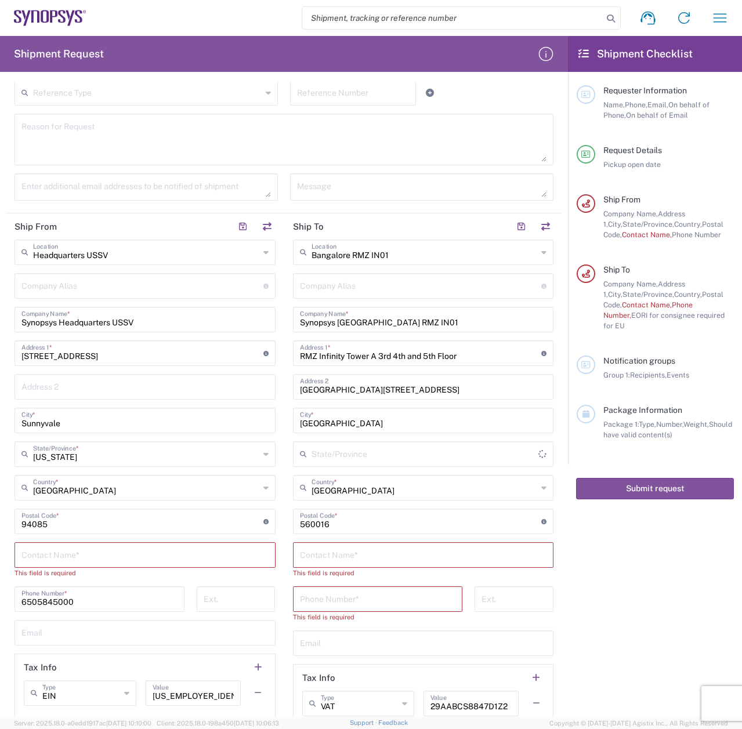
type input "Karnataka"
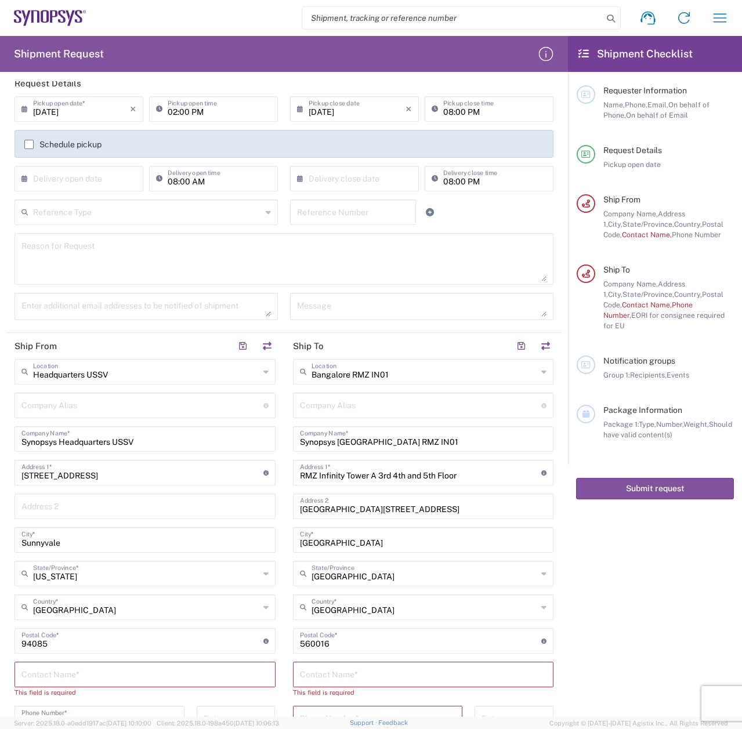
scroll to position [141, 0]
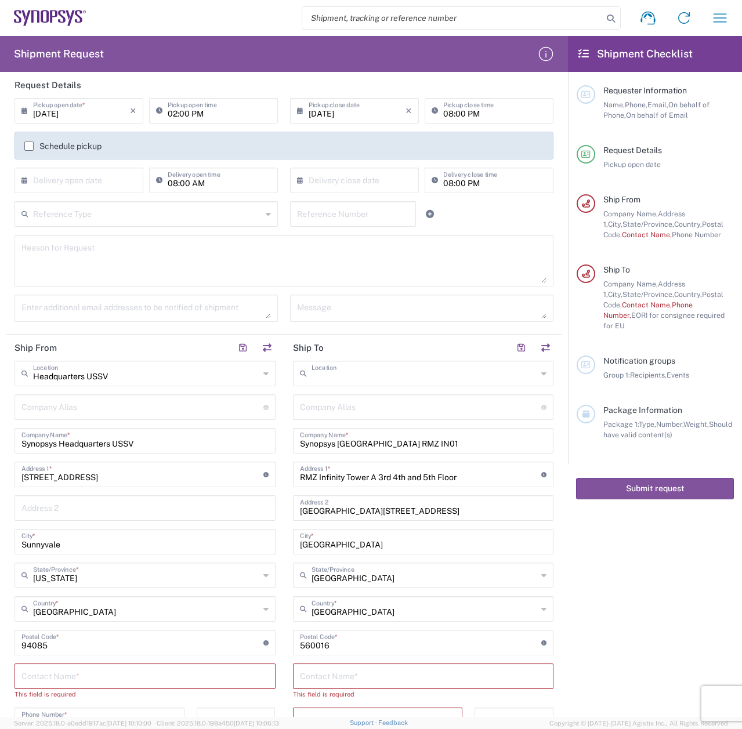
click at [405, 372] on input "text" at bounding box center [424, 372] width 226 height 20
click at [364, 390] on agx-dropdown-content "Hillsboro US03" at bounding box center [416, 399] width 256 height 20
click at [360, 393] on span "Hillsboro US03" at bounding box center [416, 399] width 254 height 18
type input "Hillsboro US03"
type input "Synopsys Inc"
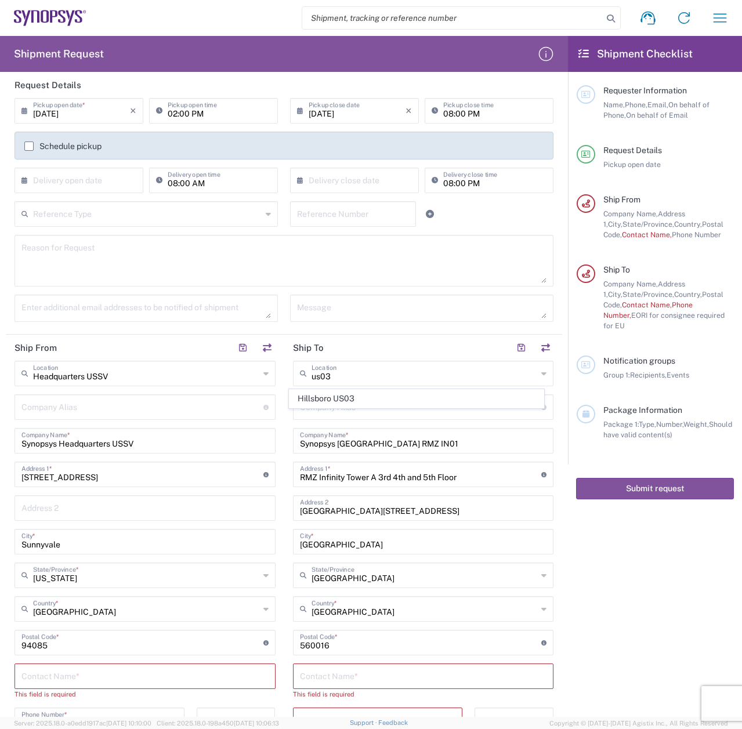
type input "2025 NE Cornelius Pass Rd"
type input "Suite 400"
type input "Hillsboro"
type input "Odisha"
type input "[GEOGRAPHIC_DATA]"
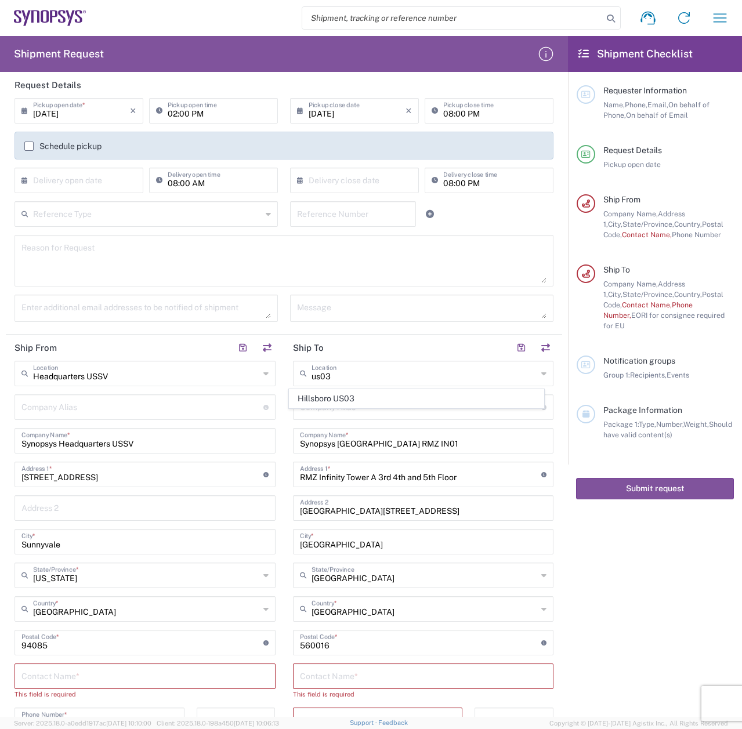
type input "97124"
type input "[US_STATE]"
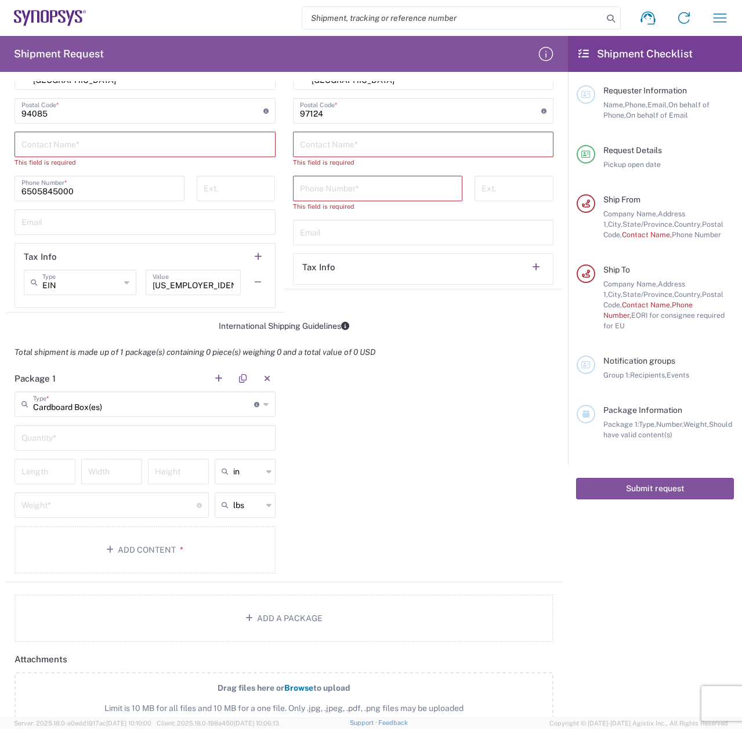
scroll to position [747, 0]
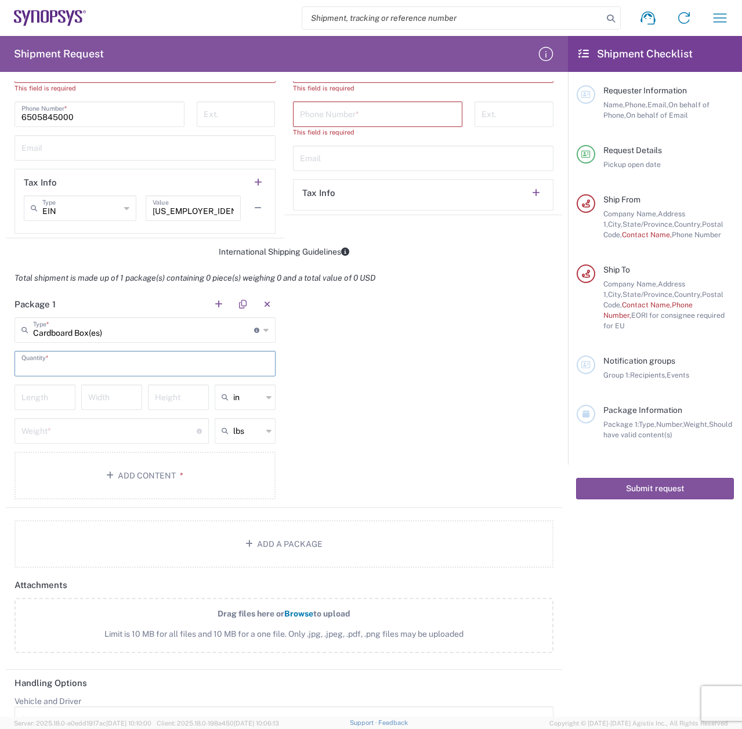
click at [223, 359] on input "text" at bounding box center [144, 363] width 247 height 20
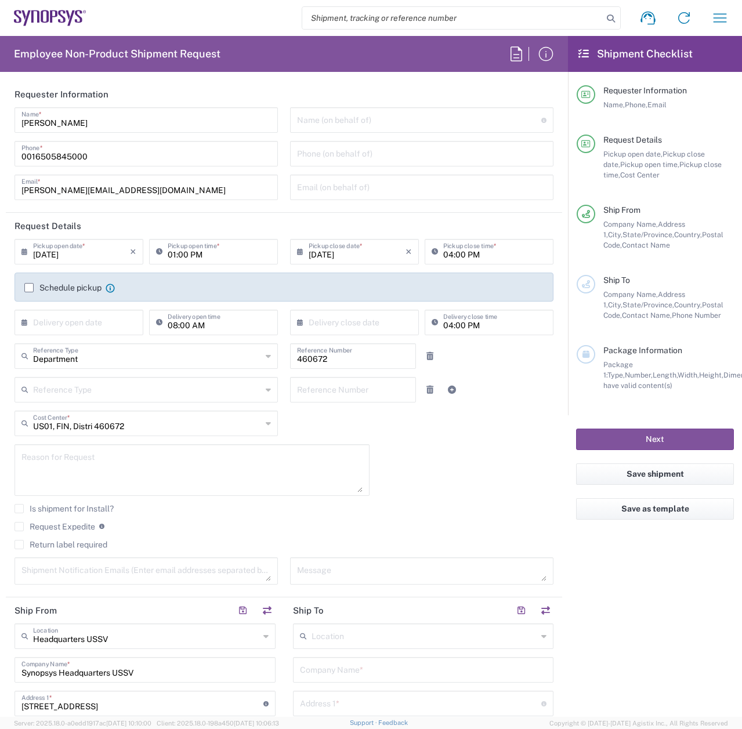
scroll to position [875, 0]
